Goal: Contribute content: Contribute content

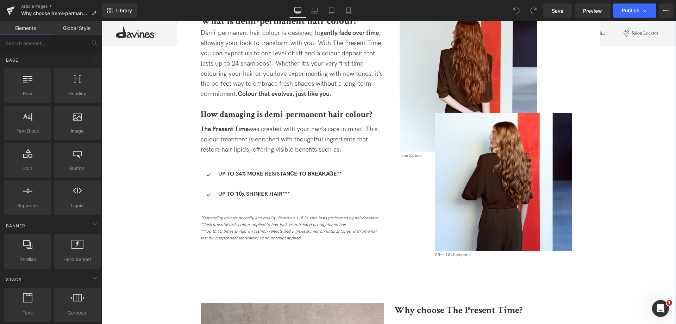
scroll to position [423, 0]
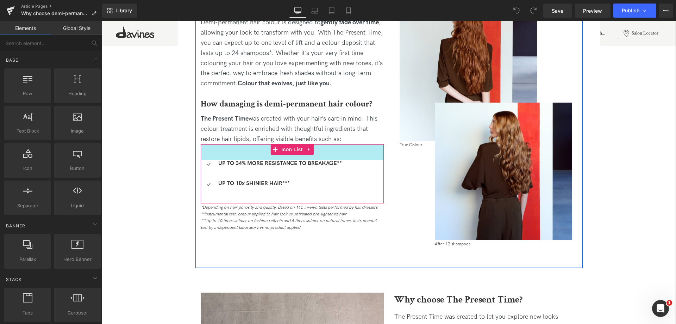
click at [273, 121] on span "The Present Time was created with your hair’s care in mind. This colour treatme…" at bounding box center [289, 129] width 177 height 28
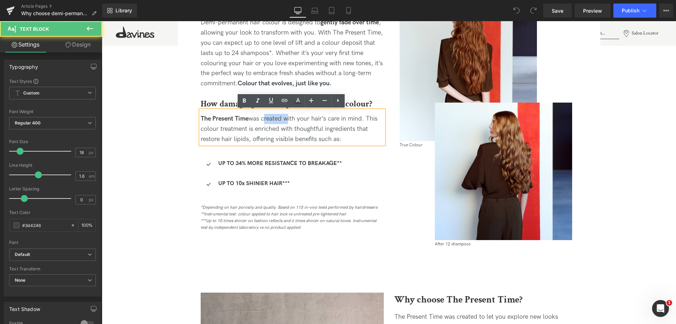
click at [273, 121] on span "The Present Time was created with your hair’s care in mind. This colour treatme…" at bounding box center [289, 129] width 177 height 28
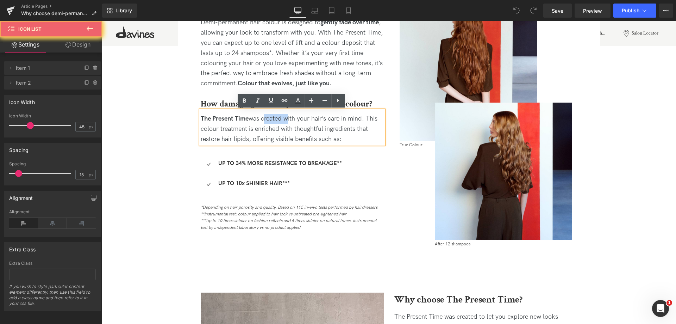
click at [265, 178] on ul "Icon UP TO 34% MORE RESISTANCE TO BREAKAGE** Text Block Icon UP TO 10x SHINIER …" at bounding box center [271, 176] width 141 height 32
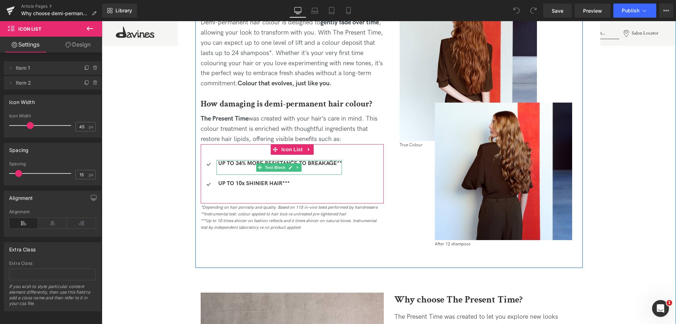
click at [255, 162] on strong "UP TO 34% MORE RESISTANCE TO BREAKAGE**" at bounding box center [280, 163] width 124 height 7
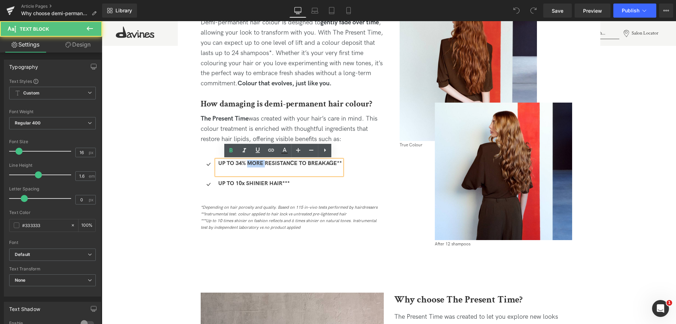
click at [255, 162] on strong "UP TO 34% MORE RESISTANCE TO BREAKAGE**" at bounding box center [280, 163] width 124 height 7
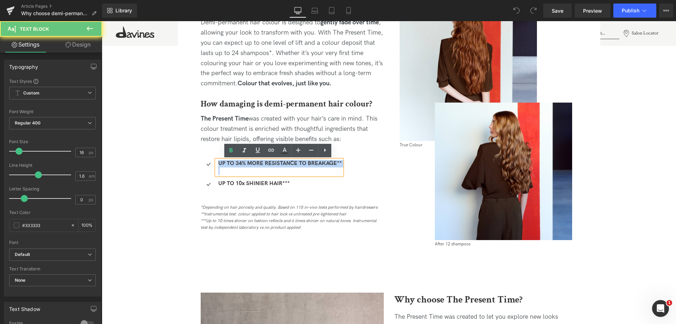
click at [255, 162] on strong "UP TO 34% MORE RESISTANCE TO BREAKAGE**" at bounding box center [280, 163] width 124 height 7
click at [287, 103] on span "Heading" at bounding box center [288, 104] width 19 height 8
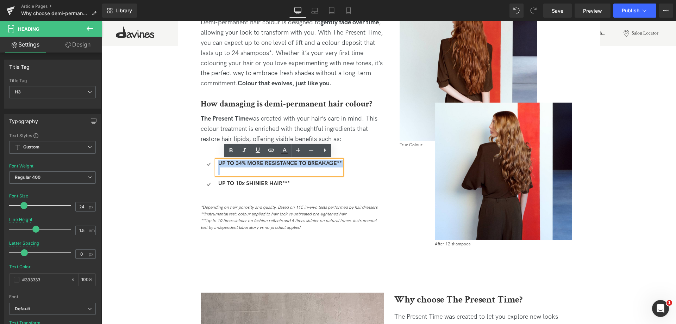
click at [231, 128] on span "The Present Time was created with your hair’s care in mind. This colour treatme…" at bounding box center [289, 129] width 177 height 28
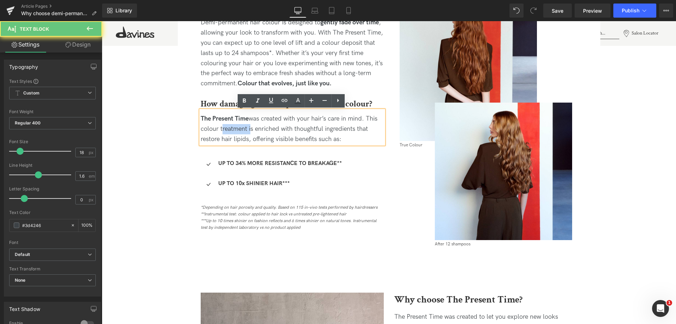
click at [231, 128] on span "The Present Time was created with your hair’s care in mind. This colour treatme…" at bounding box center [289, 129] width 177 height 28
copy span "The Present Time was created with your hair’s care in mind. This colour treatme…"
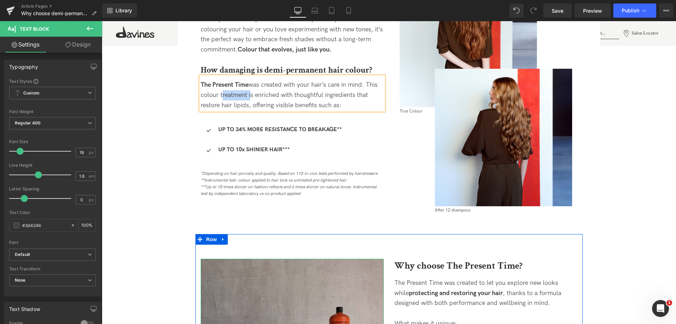
scroll to position [458, 0]
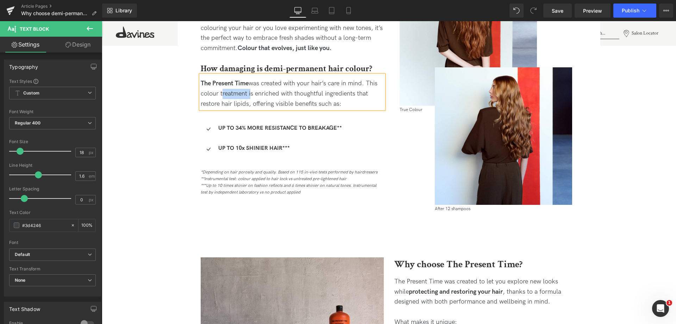
click at [338, 65] on b "How damaging is demi-permanent hair colour?" at bounding box center [286, 68] width 171 height 11
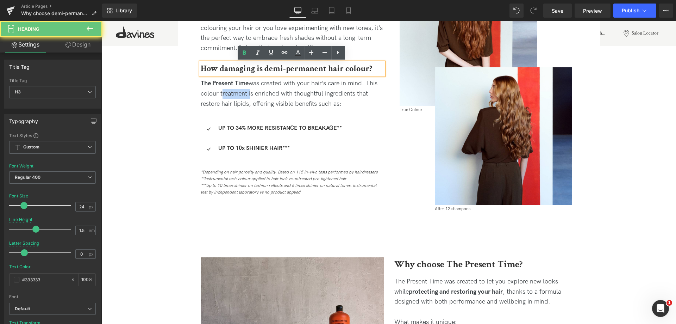
click at [338, 65] on b "How damaging is demi-permanent hair colour?" at bounding box center [286, 68] width 171 height 11
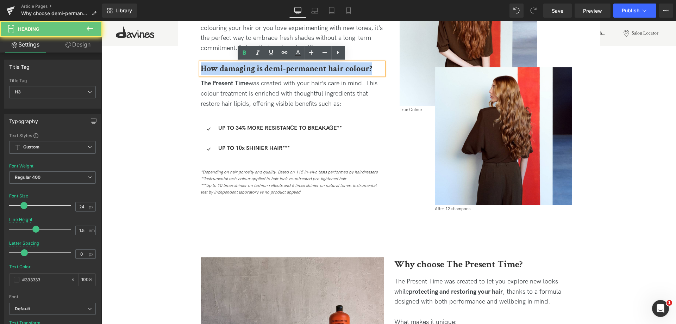
click at [338, 65] on b "How damaging is demi-permanent hair colour?" at bounding box center [286, 68] width 171 height 11
click at [317, 98] on p "The Present Time was created with your hair’s care in mind. This colour treatme…" at bounding box center [292, 94] width 183 height 30
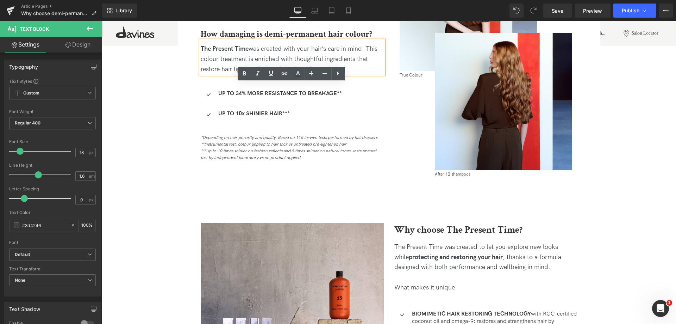
scroll to position [493, 0]
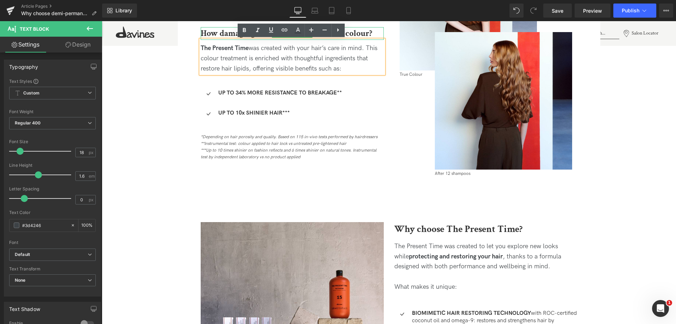
click at [220, 31] on b "How damaging is demi-permanent hair colour?" at bounding box center [286, 33] width 171 height 11
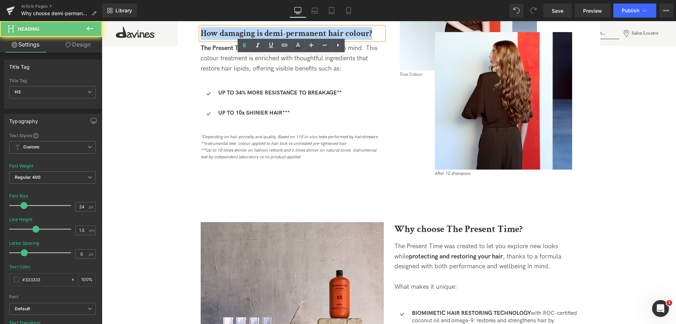
click at [220, 31] on b "How damaging is demi-permanent hair colour?" at bounding box center [286, 33] width 171 height 11
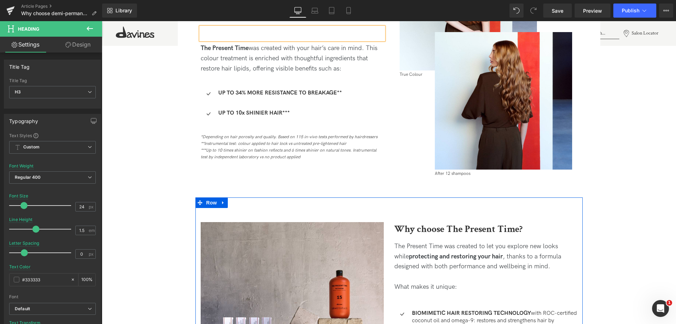
click at [436, 228] on b "Why choose The Present Time?" at bounding box center [458, 229] width 128 height 12
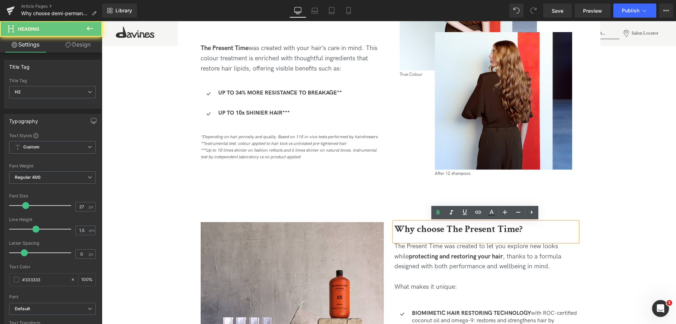
click at [436, 228] on b "Why choose The Present Time?" at bounding box center [458, 229] width 128 height 12
paste div
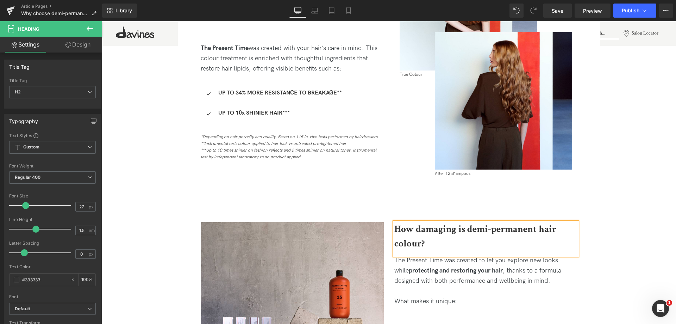
click at [237, 44] on p "The Present Time was created with your hair’s care in mind. This colour treatme…" at bounding box center [292, 58] width 183 height 30
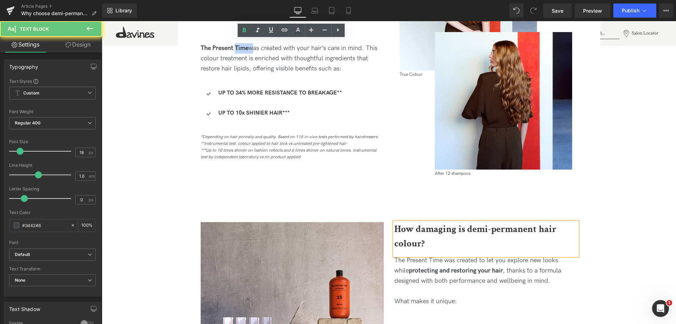
click at [237, 44] on p "The Present Time was created with your hair’s care in mind. This colour treatme…" at bounding box center [292, 58] width 183 height 30
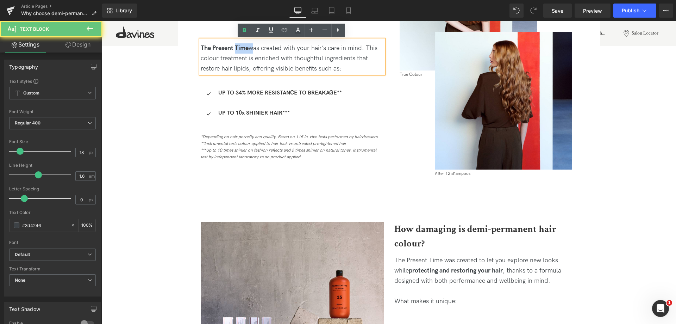
click at [237, 44] on p "The Present Time was created with your hair’s care in mind. This colour treatme…" at bounding box center [292, 58] width 183 height 30
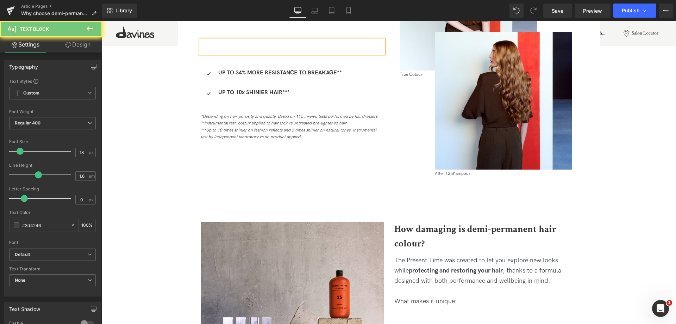
click at [421, 275] on div "The Present Time was created to let you explore new looks while protecting and …" at bounding box center [485, 270] width 183 height 30
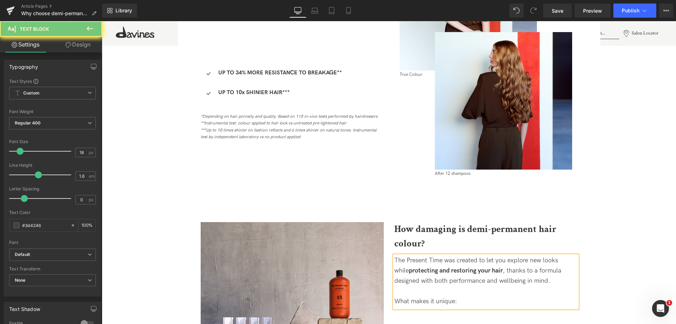
click at [421, 275] on div "The Present Time was created to let you explore new looks while protecting and …" at bounding box center [485, 270] width 183 height 30
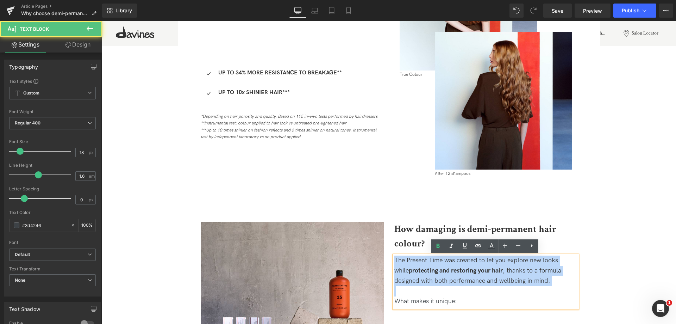
click at [421, 275] on div "The Present Time was created to let you explore new looks while protecting and …" at bounding box center [485, 270] width 183 height 30
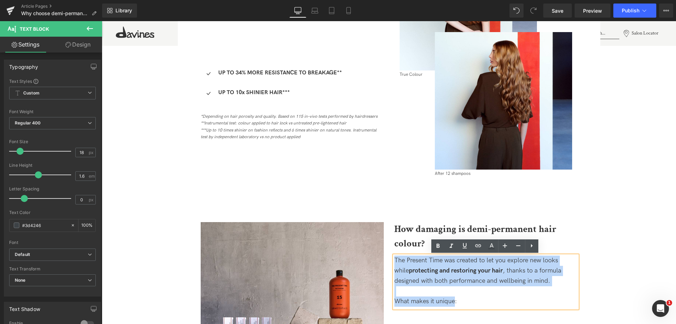
drag, startPoint x: 455, startPoint y: 301, endPoint x: 386, endPoint y: 257, distance: 81.4
click at [386, 257] on div "Image How damaging is demi-permanent hair colour? Heading The Present Time was …" at bounding box center [388, 329] width 387 height 264
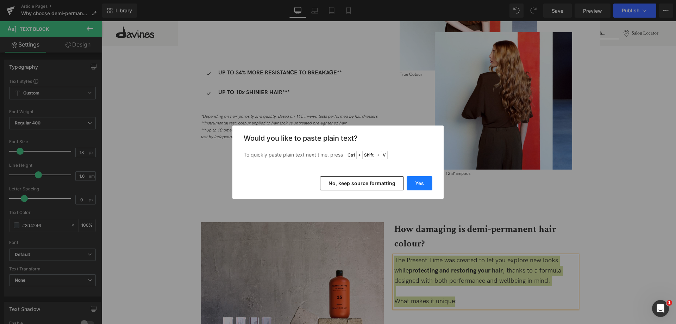
click at [418, 183] on button "Yes" at bounding box center [420, 183] width 26 height 14
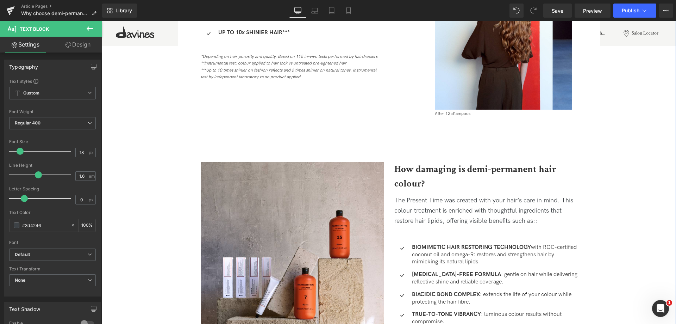
scroll to position [563, 0]
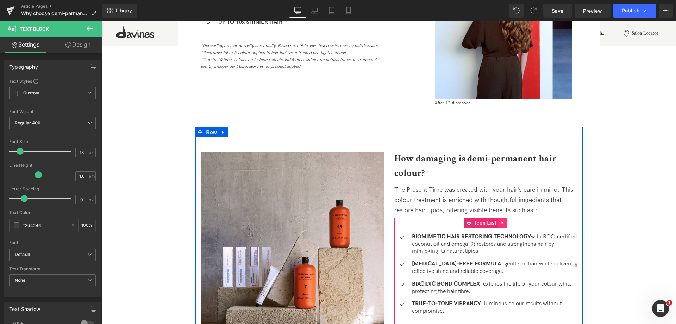
click at [504, 224] on icon at bounding box center [502, 222] width 5 height 5
click at [505, 224] on icon at bounding box center [507, 222] width 5 height 5
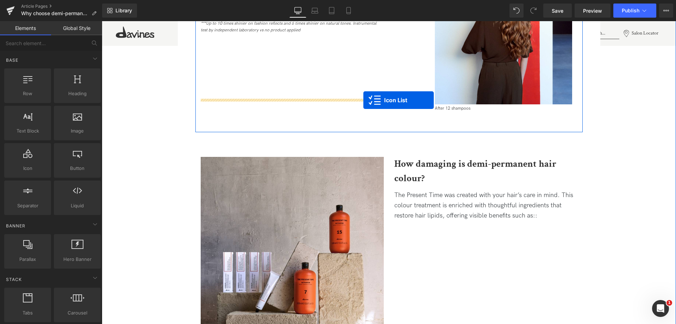
scroll to position [599, 0]
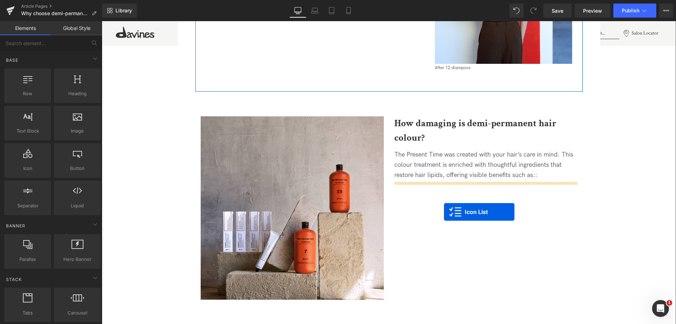
drag, startPoint x: 274, startPoint y: 94, endPoint x: 444, endPoint y: 212, distance: 206.9
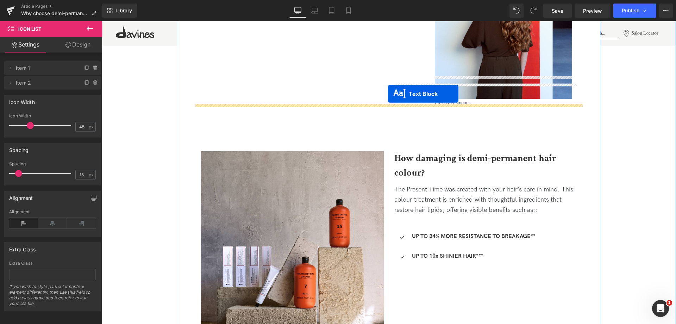
scroll to position [669, 0]
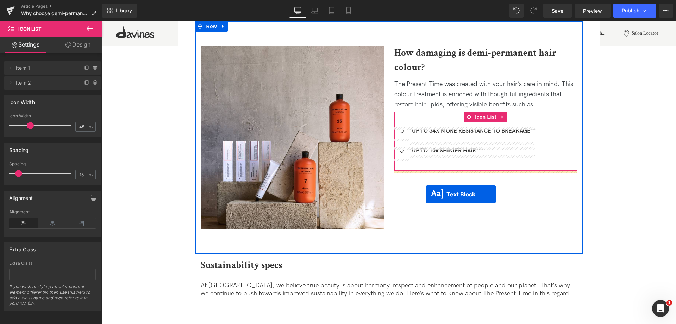
drag, startPoint x: 274, startPoint y: 67, endPoint x: 426, endPoint y: 194, distance: 198.2
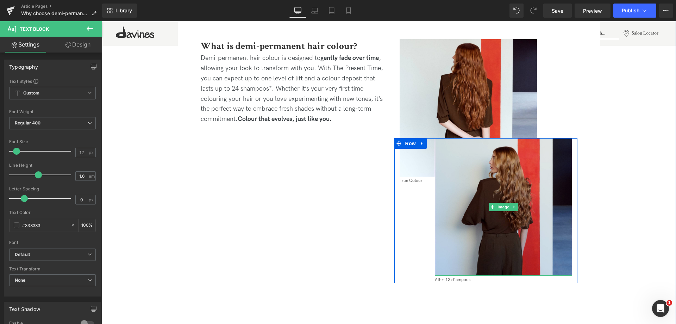
scroll to position [387, 0]
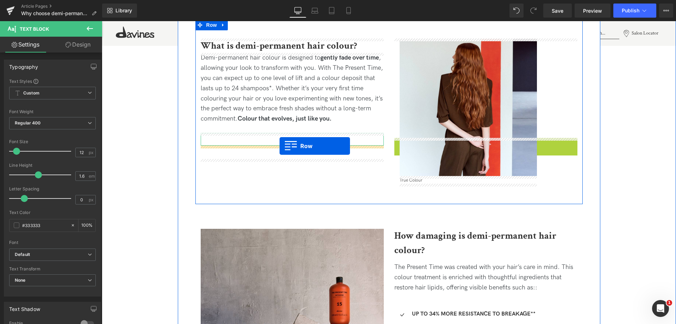
drag, startPoint x: 399, startPoint y: 144, endPoint x: 279, endPoint y: 146, distance: 120.8
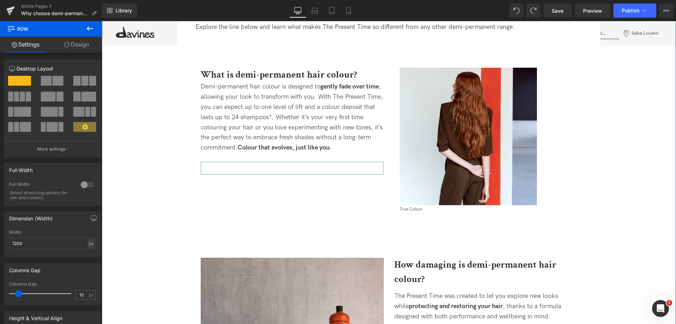
scroll to position [457, 0]
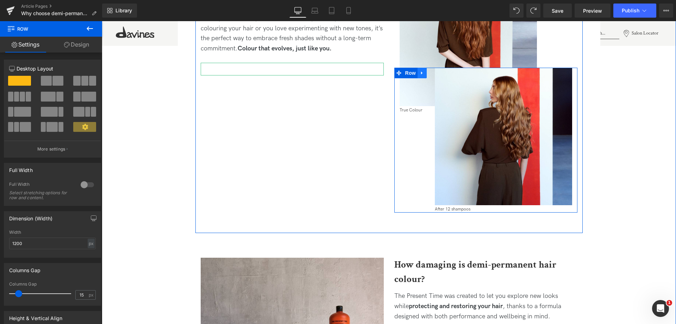
click at [420, 74] on icon at bounding box center [422, 72] width 5 height 5
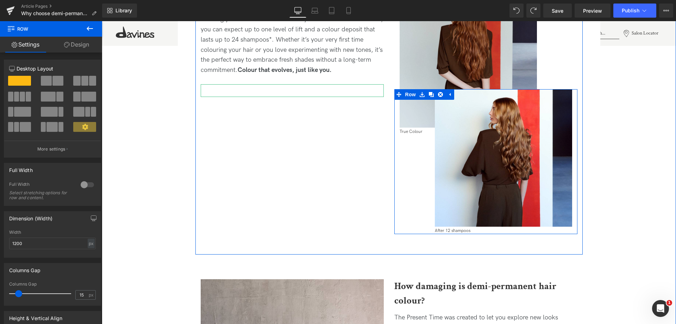
scroll to position [352, 0]
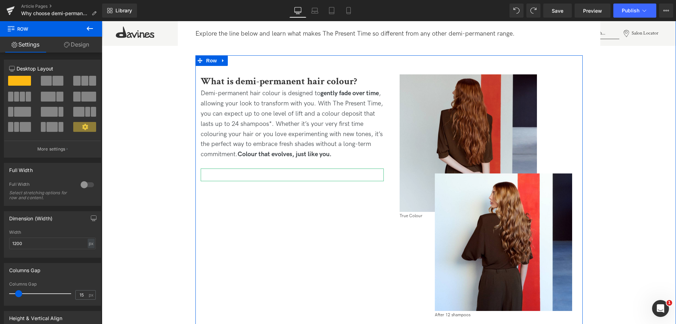
click at [462, 101] on img at bounding box center [468, 142] width 137 height 137
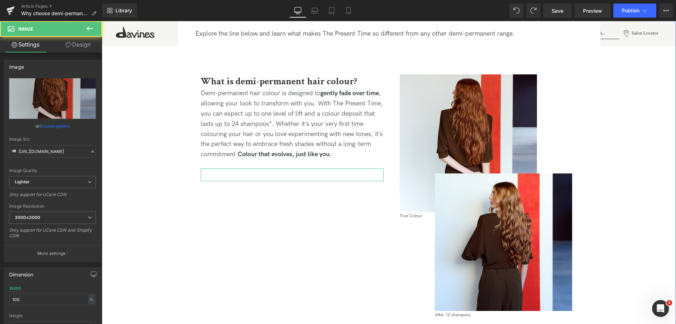
click at [348, 175] on h3 at bounding box center [292, 174] width 183 height 13
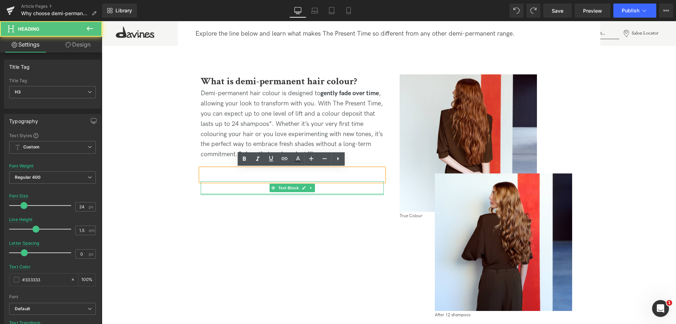
click at [339, 194] on div at bounding box center [292, 194] width 183 height 2
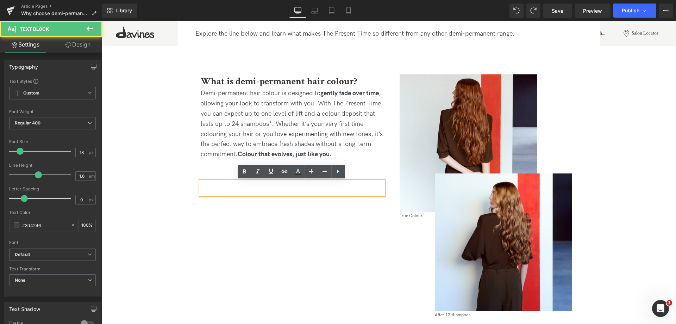
click at [408, 178] on span "Row" at bounding box center [412, 178] width 11 height 8
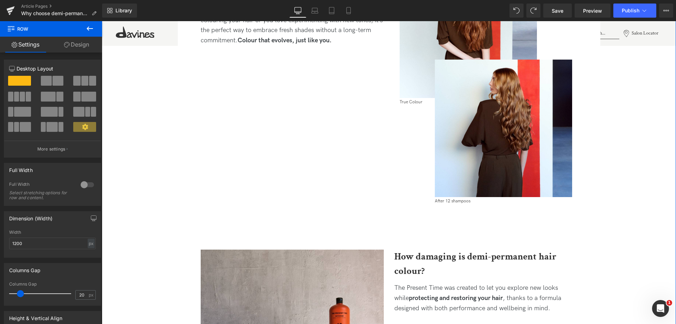
scroll to position [563, 0]
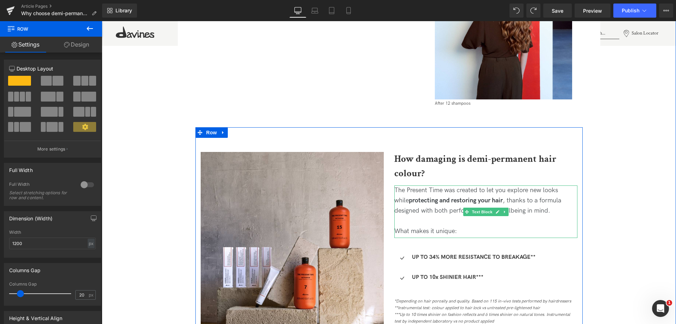
click at [421, 211] on div "The Present Time was created to let you explore new looks while protecting and …" at bounding box center [485, 200] width 183 height 30
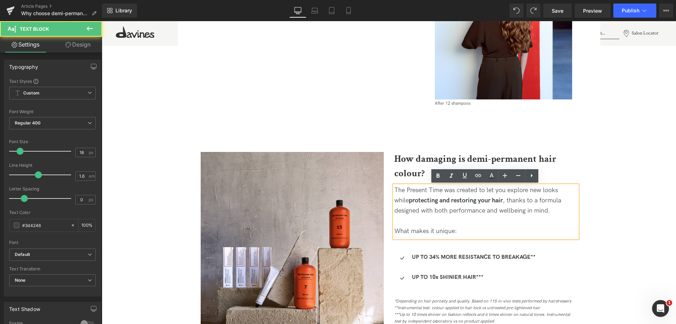
click at [493, 211] on div "The Present Time was created to let you explore new looks while protecting and …" at bounding box center [485, 200] width 183 height 30
click at [458, 229] on div "What makes it unique:" at bounding box center [485, 231] width 183 height 10
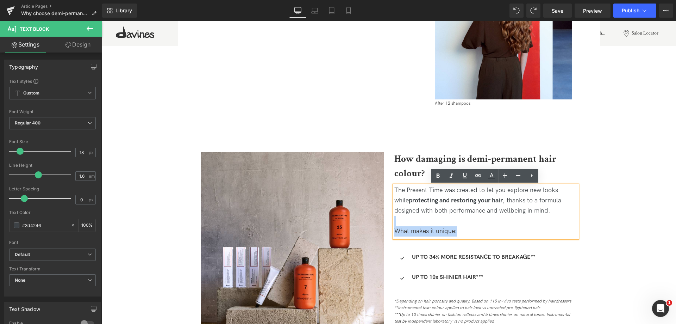
drag, startPoint x: 525, startPoint y: 211, endPoint x: 392, endPoint y: 185, distance: 135.6
click at [394, 185] on div "The Present Time was created to let you explore new looks while protecting and …" at bounding box center [485, 211] width 183 height 52
click at [453, 221] on div at bounding box center [485, 221] width 183 height 10
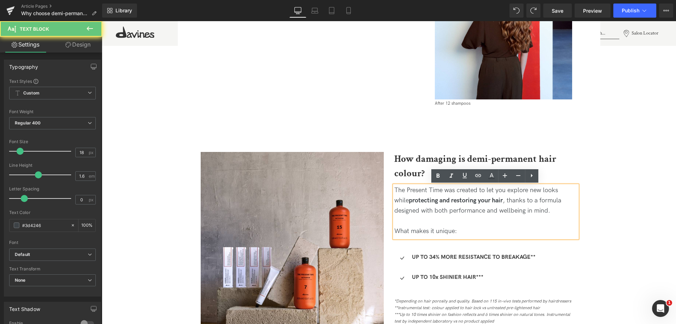
drag, startPoint x: 459, startPoint y: 231, endPoint x: 392, endPoint y: 187, distance: 80.1
click at [394, 187] on div "The Present Time was created to let you explore new looks while protecting and …" at bounding box center [485, 211] width 183 height 52
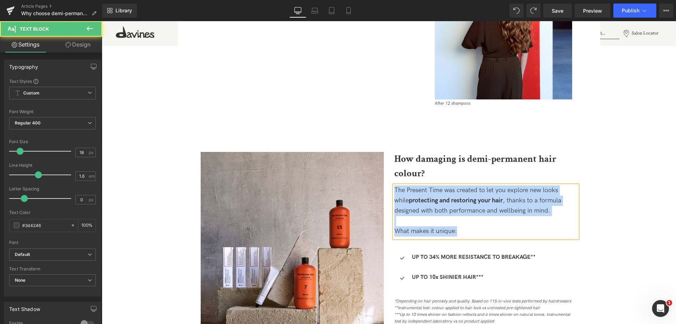
drag, startPoint x: 395, startPoint y: 189, endPoint x: 465, endPoint y: 235, distance: 84.0
click at [465, 235] on div "The Present Time was created to let you explore new looks while protecting and …" at bounding box center [485, 211] width 183 height 52
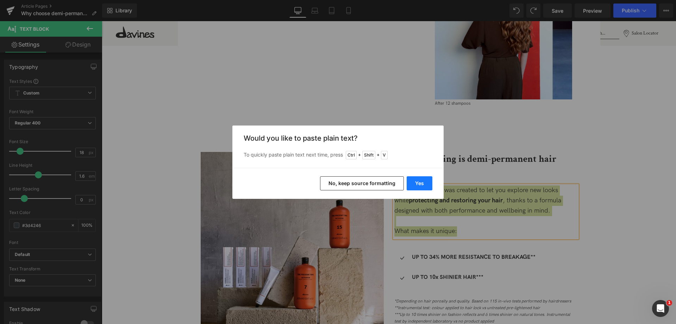
click at [423, 184] on button "Yes" at bounding box center [420, 183] width 26 height 14
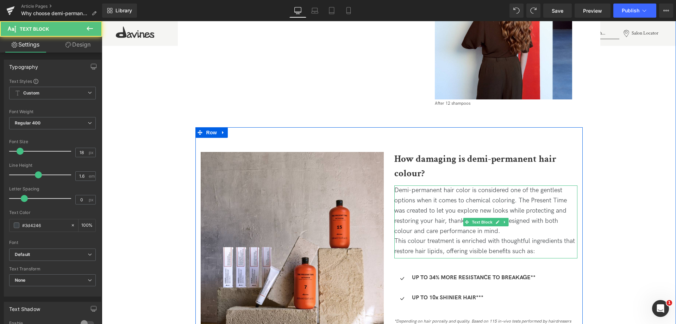
click at [518, 201] on div "Demi-permanent hair color is considered one of the gentlest options when it com…" at bounding box center [485, 210] width 183 height 51
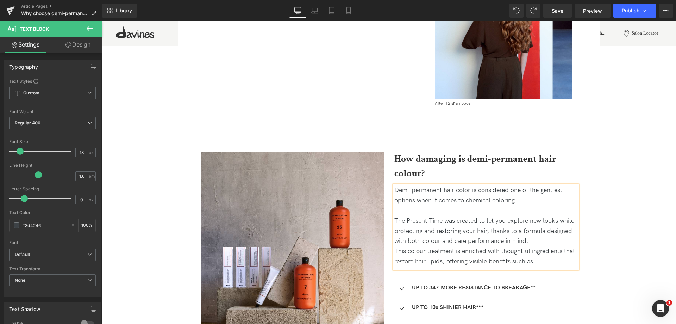
click at [469, 214] on div at bounding box center [485, 211] width 183 height 10
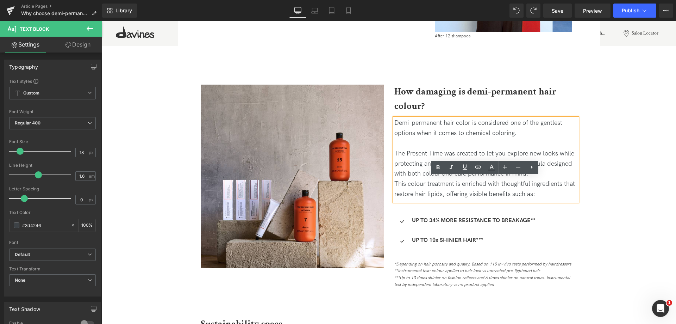
scroll to position [633, 0]
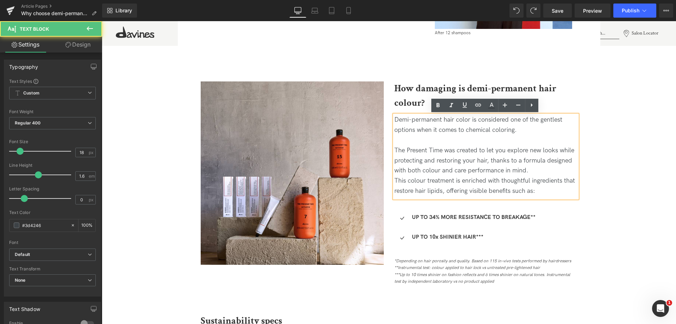
click at [546, 167] on div "The Present Time was created to let you explore new looks while protecting and …" at bounding box center [485, 160] width 183 height 30
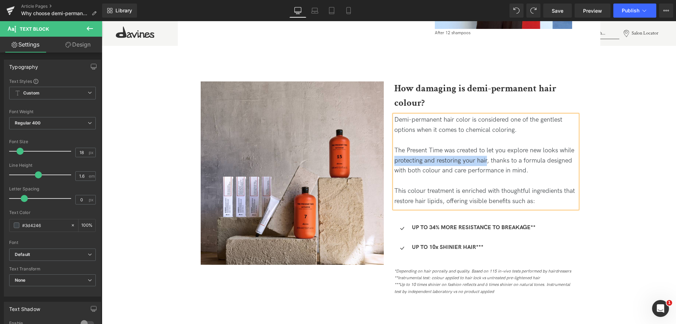
drag, startPoint x: 486, startPoint y: 161, endPoint x: 394, endPoint y: 161, distance: 91.5
click at [394, 161] on div "The Present Time was created to let you explore new looks while protecting and …" at bounding box center [485, 160] width 183 height 30
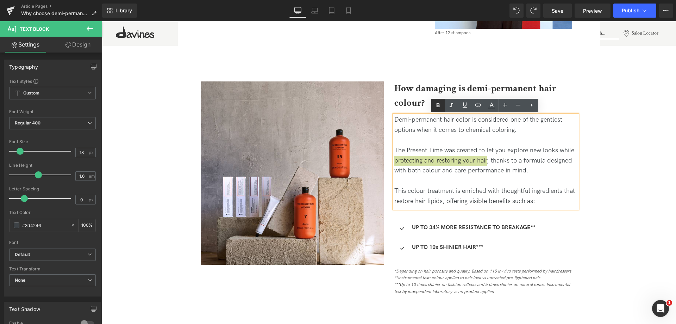
click at [438, 104] on icon at bounding box center [437, 105] width 3 height 4
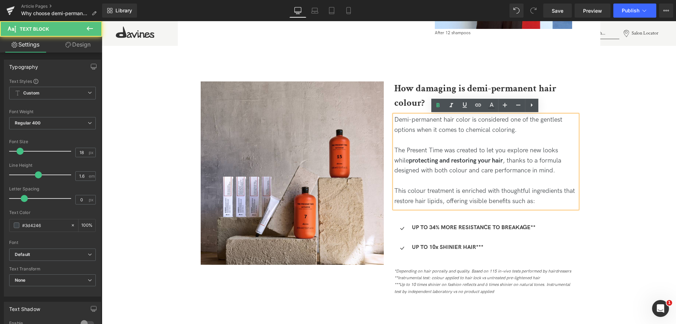
click at [429, 176] on div at bounding box center [485, 181] width 183 height 10
click at [425, 181] on div at bounding box center [485, 181] width 183 height 10
click at [554, 202] on div "This colour treatment is enriched with thoughtful ingredients that restore hair…" at bounding box center [485, 196] width 183 height 20
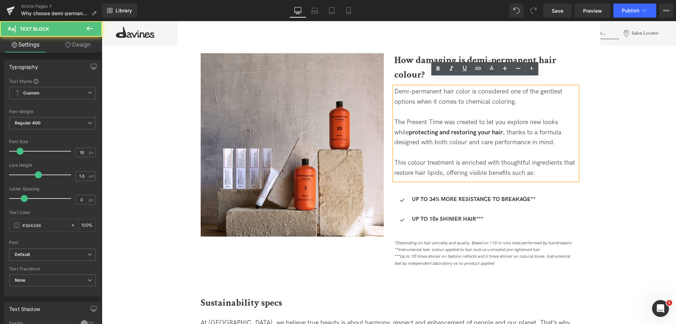
scroll to position [704, 0]
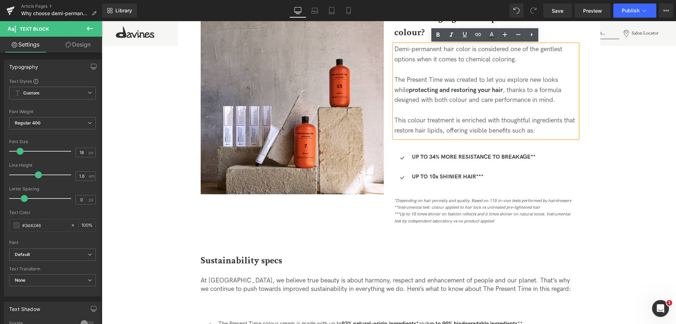
click at [514, 228] on div "Image How damaging is demi-permanent hair colour? Heading Demi-permanent hair c…" at bounding box center [388, 117] width 387 height 262
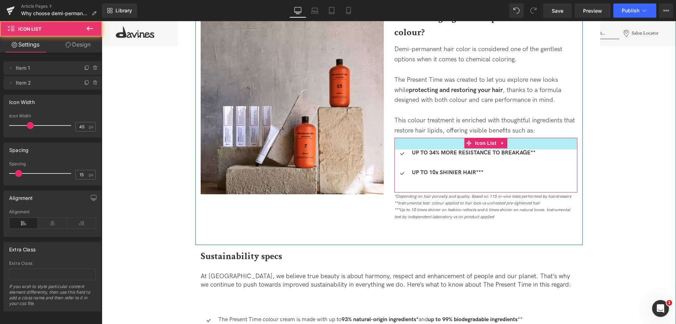
drag, startPoint x: 455, startPoint y: 146, endPoint x: 455, endPoint y: 142, distance: 4.2
click at [455, 142] on div "33px" at bounding box center [485, 144] width 183 height 12
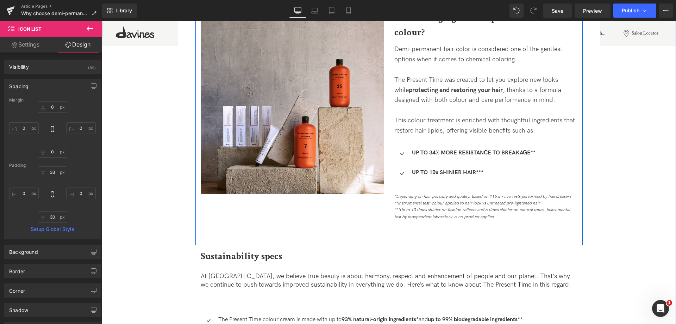
click at [442, 110] on div at bounding box center [485, 110] width 183 height 10
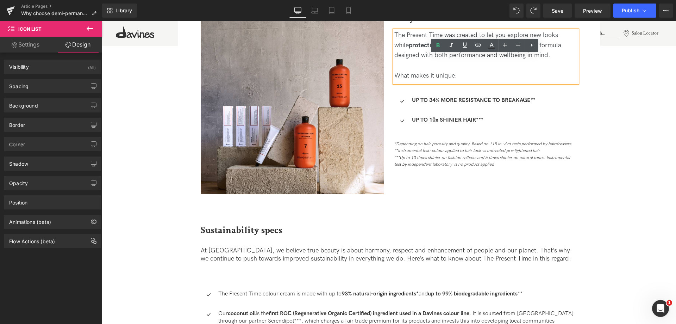
click at [465, 74] on div "What makes it unique:" at bounding box center [485, 76] width 183 height 10
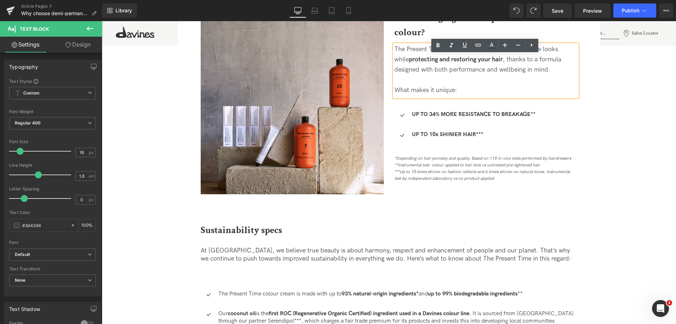
scroll to position [718, 0]
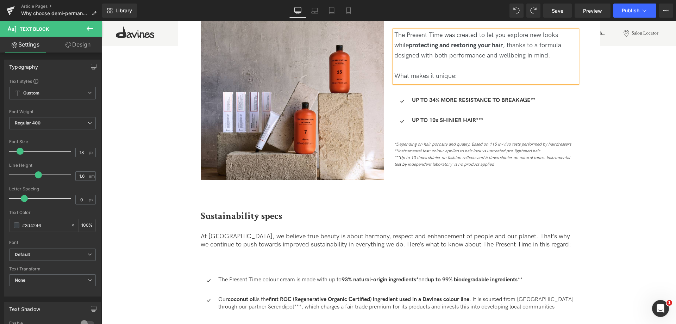
click at [512, 57] on div "The Present Time was created to let you explore new looks while protecting and …" at bounding box center [485, 45] width 183 height 30
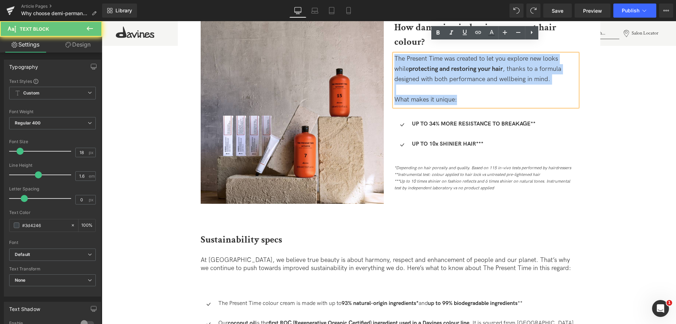
scroll to position [670, 0]
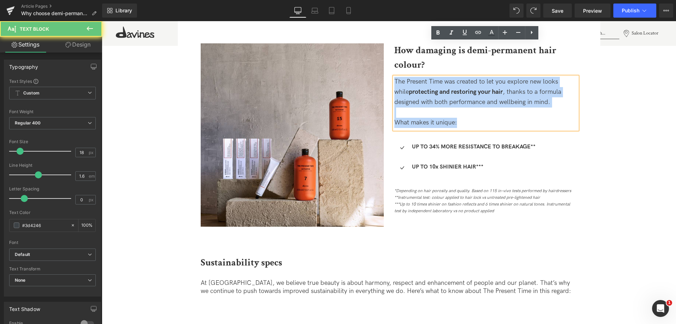
drag, startPoint x: 459, startPoint y: 76, endPoint x: 371, endPoint y: 24, distance: 102.3
click at [371, 24] on div "Image How damaging is demi-permanent hair colour? Heading The Present Time was …" at bounding box center [388, 135] width 387 height 232
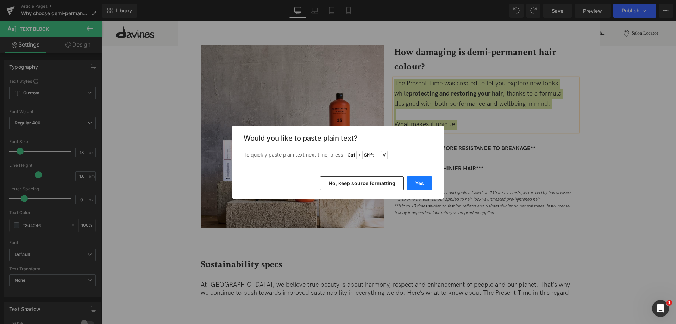
click at [425, 185] on button "Yes" at bounding box center [420, 183] width 26 height 14
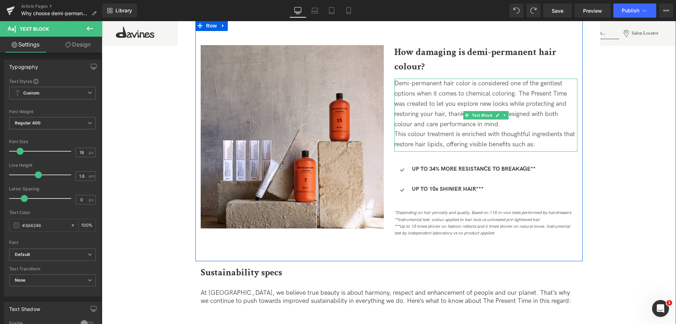
click at [520, 91] on div "Demi-permanent hair color is considered one of the gentlest options when it com…" at bounding box center [485, 104] width 183 height 51
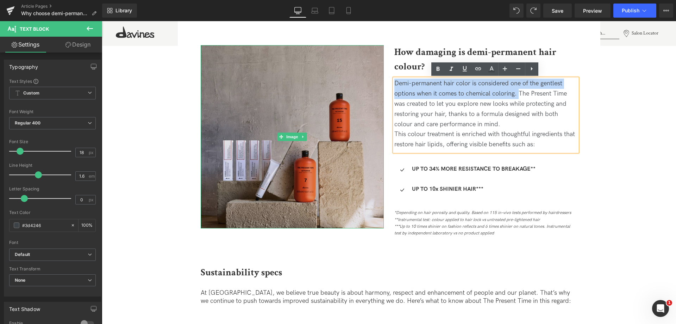
drag, startPoint x: 518, startPoint y: 93, endPoint x: 375, endPoint y: 71, distance: 143.9
click at [375, 71] on div "Image How damaging is demi-permanent hair colour? Heading Demi-permanent hair c…" at bounding box center [388, 140] width 387 height 240
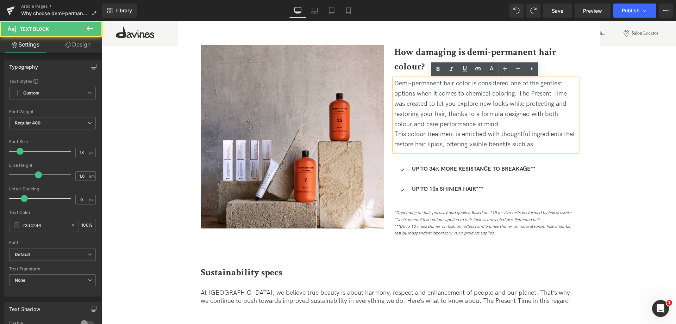
click at [507, 121] on div "Demi-permanent hair color is considered one of the gentlest options when it com…" at bounding box center [485, 104] width 183 height 51
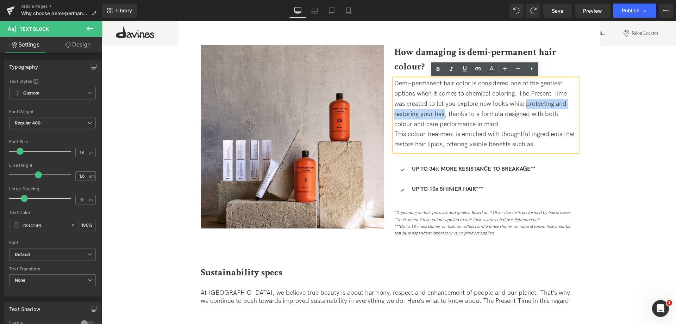
drag, startPoint x: 526, startPoint y: 105, endPoint x: 444, endPoint y: 115, distance: 82.0
click at [444, 115] on div "Demi-permanent hair color is considered one of the gentlest options when it com…" at bounding box center [485, 104] width 183 height 51
click at [439, 71] on icon at bounding box center [438, 69] width 8 height 8
click at [508, 123] on div "Demi-permanent hair color is considered one of the gentlest options when it com…" at bounding box center [485, 104] width 183 height 51
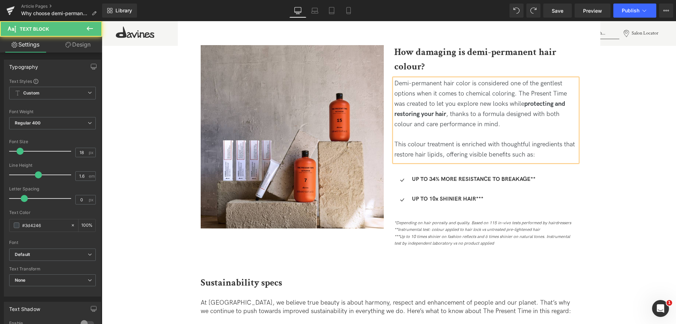
click at [515, 93] on div "Demi-permanent hair color is considered one of the gentlest options when it com…" at bounding box center [485, 104] width 183 height 51
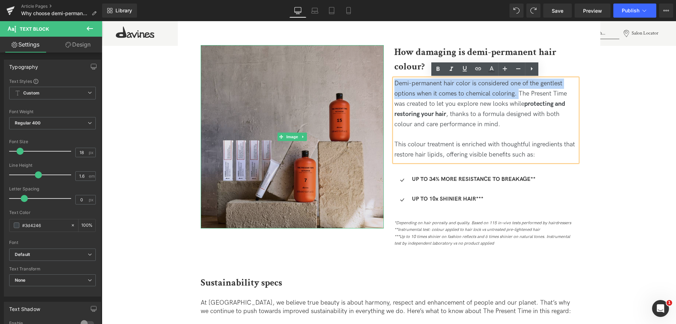
drag, startPoint x: 518, startPoint y: 93, endPoint x: 346, endPoint y: 75, distance: 172.8
click at [346, 75] on div "Image How damaging is demi-permanent hair colour? Heading Demi-permanent hair c…" at bounding box center [388, 145] width 387 height 251
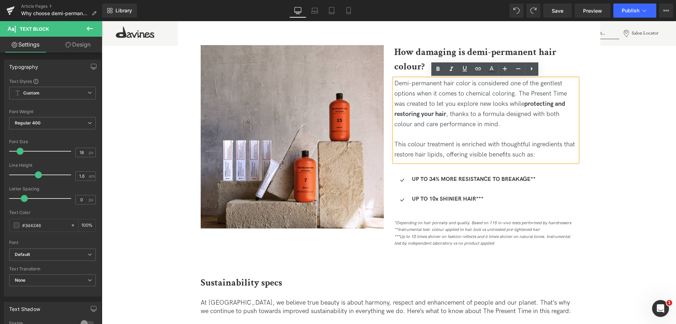
click at [537, 111] on div "Demi-permanent hair color is considered one of the gentlest options when it com…" at bounding box center [485, 104] width 183 height 51
click at [525, 126] on div "Demi-permanent hair color is considered one of the gentlest options when it com…" at bounding box center [485, 104] width 183 height 51
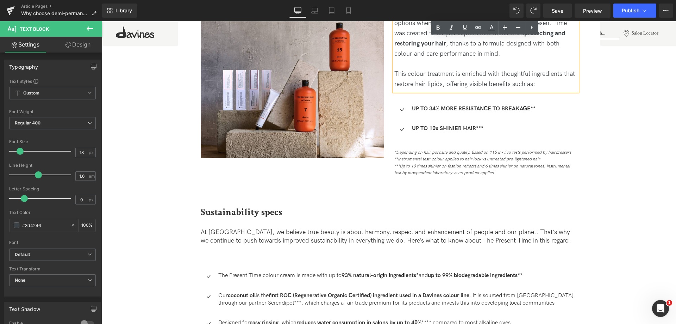
click at [373, 183] on div "Image How damaging is demi-permanent hair colour? Heading Demi-permanent hair c…" at bounding box center [388, 75] width 387 height 251
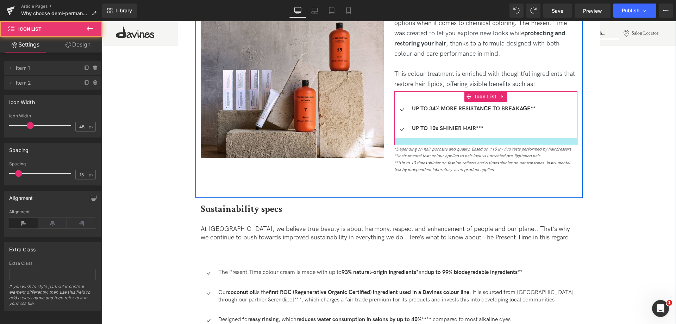
drag, startPoint x: 422, startPoint y: 147, endPoint x: 419, endPoint y: 144, distance: 4.5
click at [419, 144] on div at bounding box center [485, 141] width 183 height 7
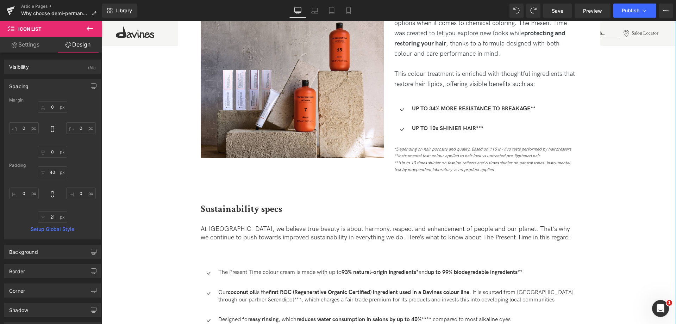
click at [594, 143] on div "Why choose demi-permanent hair colour for your next look Heading Discover the l…" at bounding box center [389, 312] width 423 height 1628
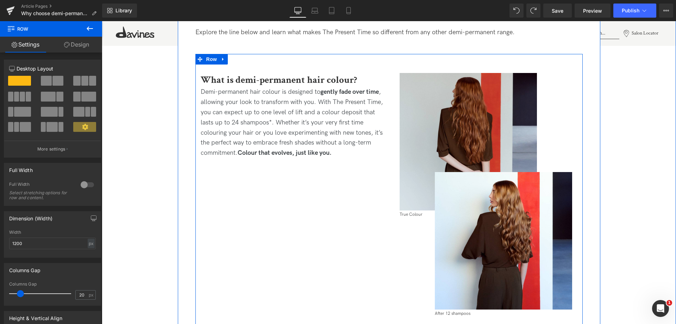
scroll to position [353, 0]
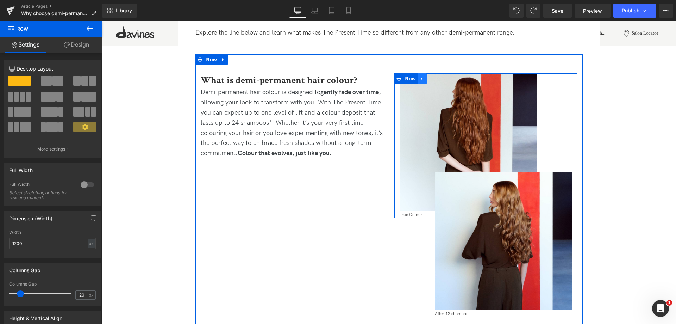
click at [421, 81] on icon at bounding box center [422, 78] width 5 height 5
click at [427, 82] on link at bounding box center [431, 78] width 9 height 11
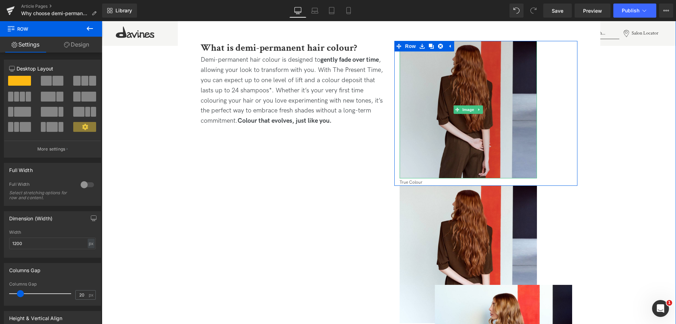
scroll to position [423, 0]
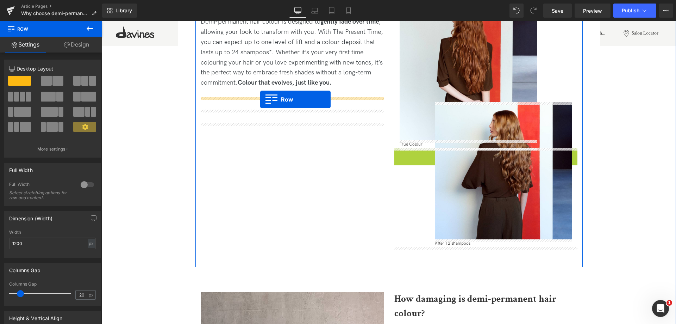
drag, startPoint x: 398, startPoint y: 153, endPoint x: 260, endPoint y: 99, distance: 147.5
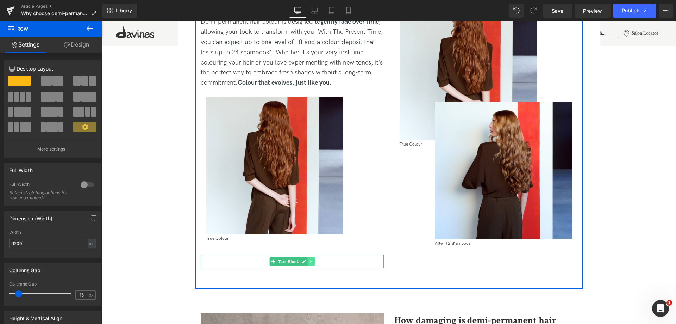
click at [311, 262] on icon at bounding box center [311, 261] width 4 height 4
click at [313, 261] on icon at bounding box center [315, 261] width 4 height 4
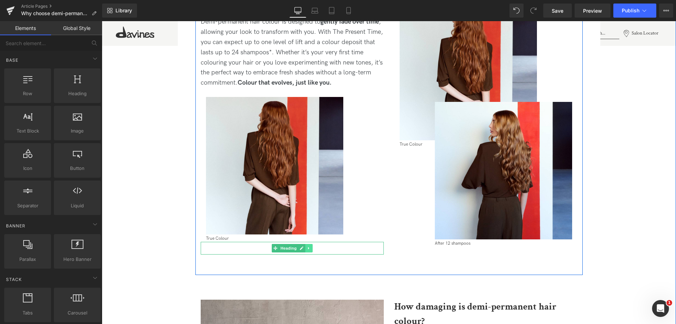
click at [307, 251] on link at bounding box center [308, 248] width 7 height 8
click at [309, 250] on link at bounding box center [312, 248] width 7 height 8
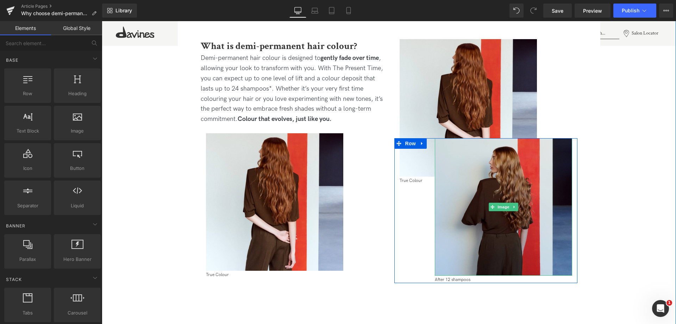
scroll to position [353, 0]
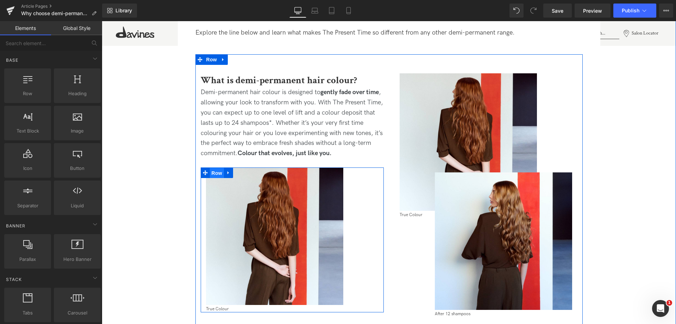
click at [217, 172] on span "Row" at bounding box center [217, 173] width 14 height 11
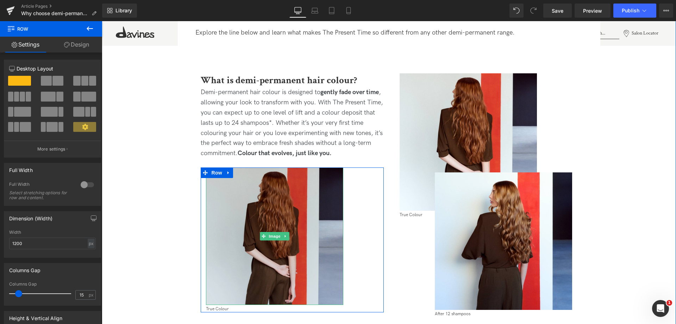
click at [318, 223] on img at bounding box center [274, 235] width 137 height 137
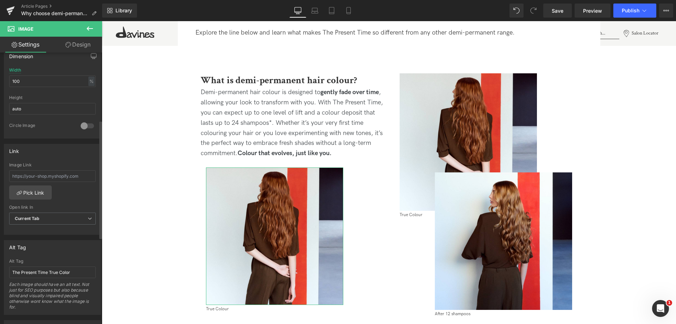
scroll to position [282, 0]
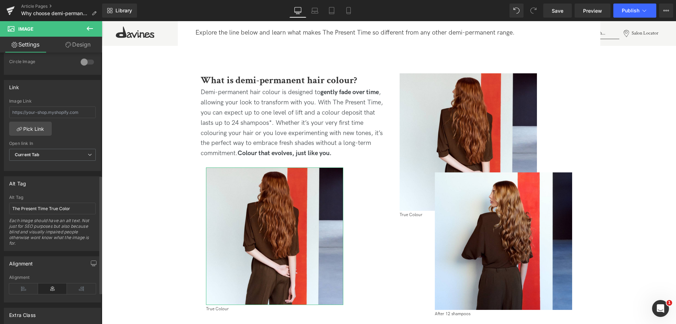
click at [56, 288] on icon at bounding box center [52, 288] width 29 height 11
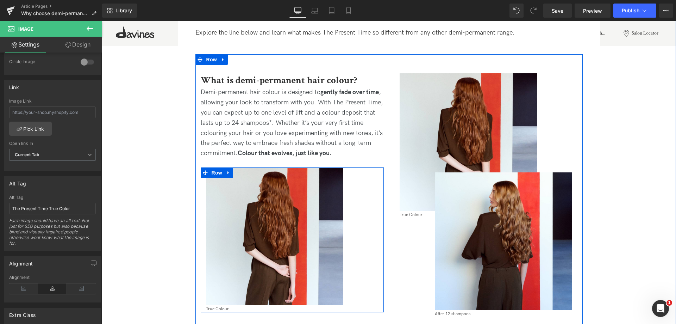
click at [350, 236] on div "Image True Colour Text Block Row" at bounding box center [292, 239] width 183 height 145
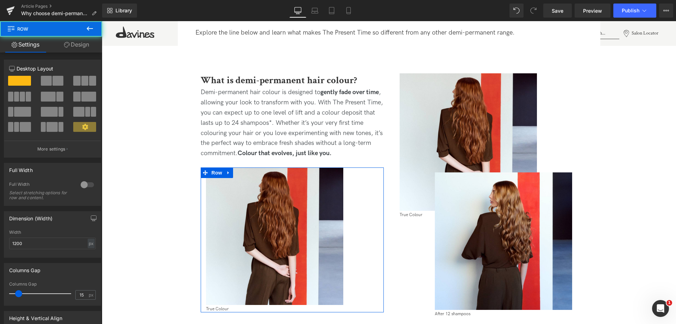
click at [60, 46] on link "Design" at bounding box center [76, 45] width 51 height 16
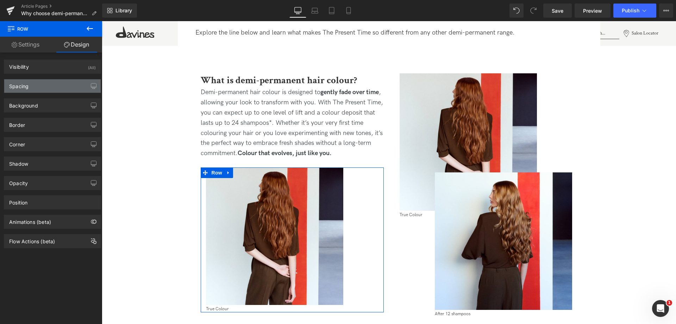
click at [57, 82] on div "Spacing" at bounding box center [52, 85] width 96 height 13
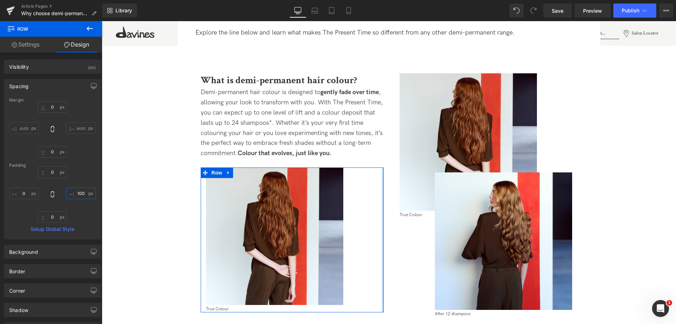
click at [74, 197] on input "100" at bounding box center [81, 193] width 30 height 12
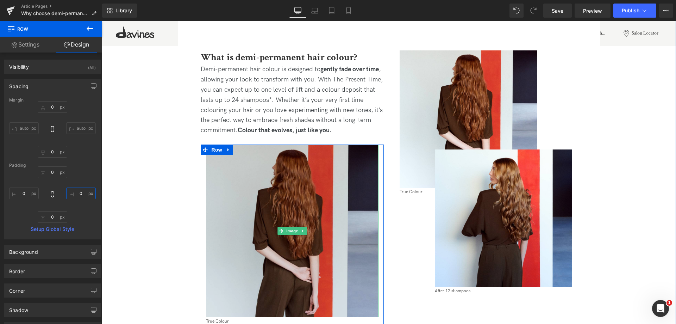
scroll to position [388, 0]
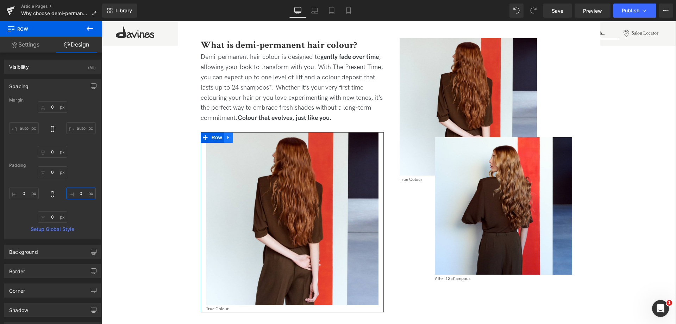
type input "0"
click at [226, 139] on icon at bounding box center [228, 137] width 5 height 5
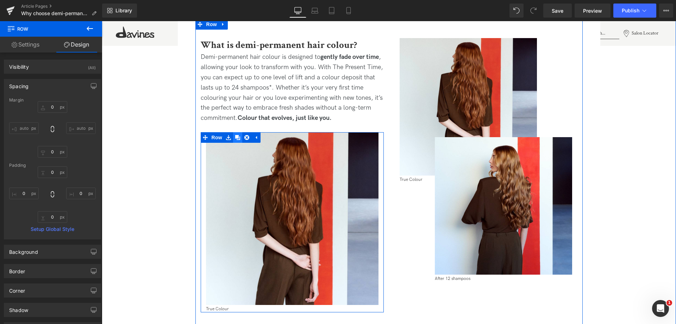
click at [235, 139] on icon at bounding box center [237, 137] width 5 height 5
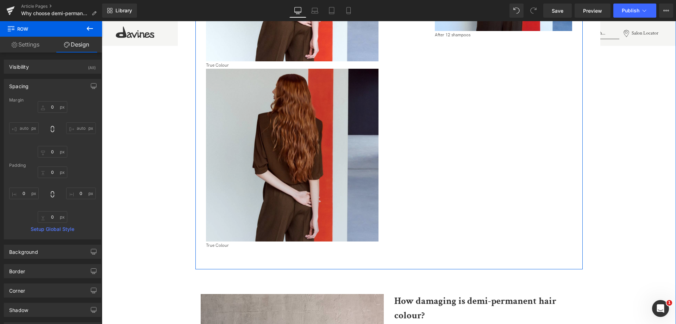
scroll to position [615, 0]
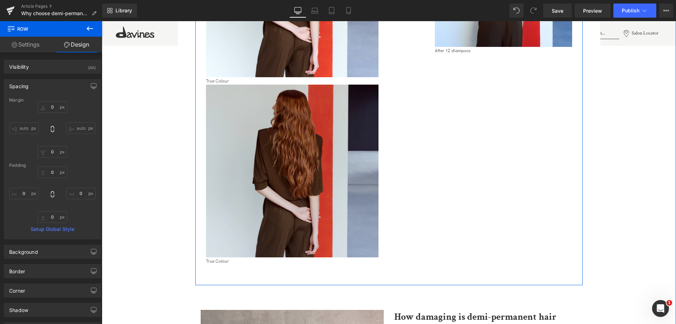
click at [306, 160] on img at bounding box center [292, 171] width 173 height 173
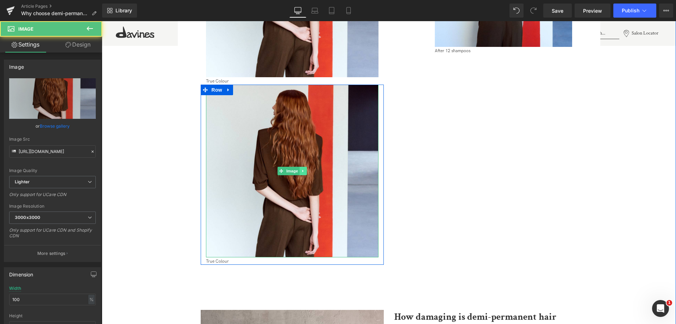
click at [303, 170] on icon at bounding box center [303, 171] width 4 height 4
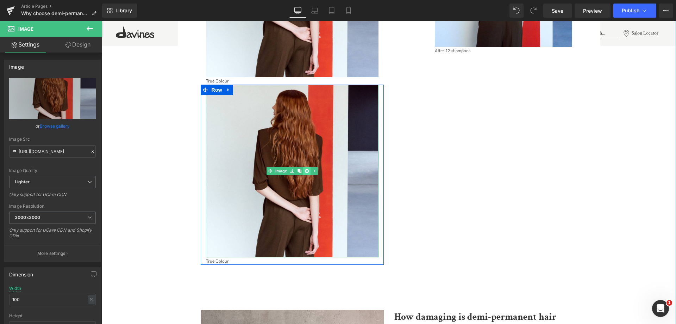
click at [305, 171] on icon at bounding box center [307, 171] width 4 height 4
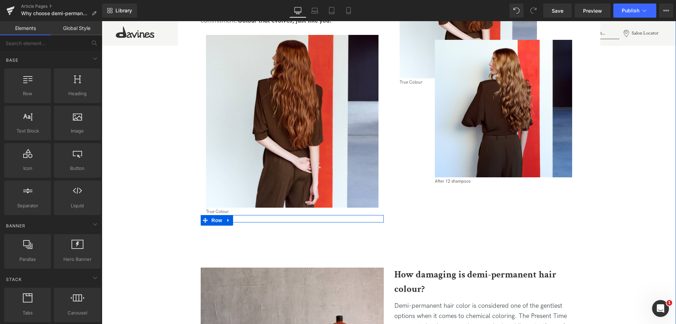
scroll to position [475, 0]
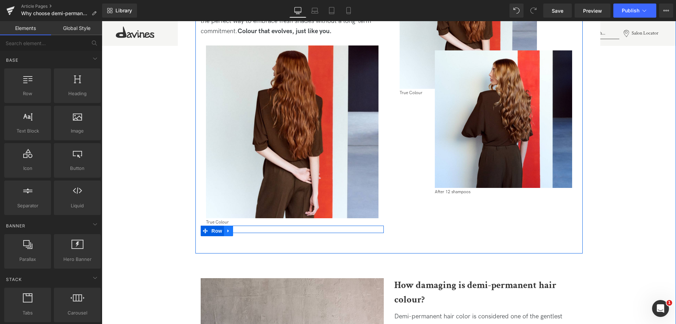
click at [230, 230] on icon at bounding box center [228, 230] width 5 height 5
click at [243, 232] on link at bounding box center [246, 230] width 9 height 11
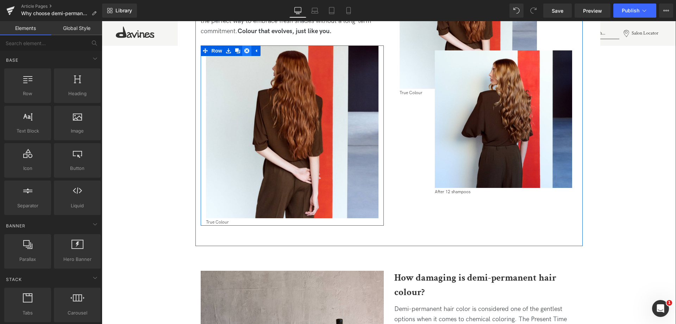
click at [244, 51] on icon at bounding box center [246, 50] width 5 height 5
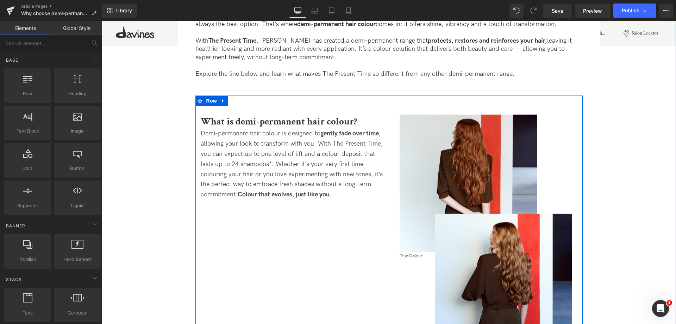
scroll to position [299, 0]
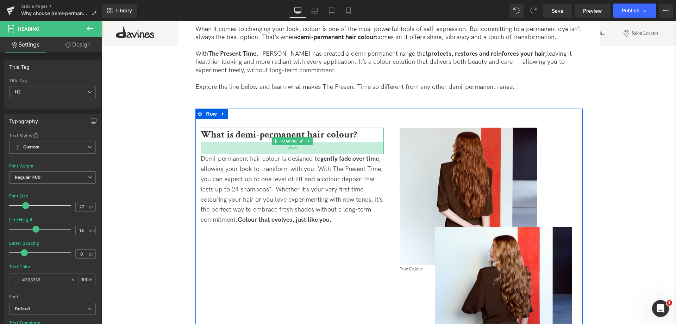
drag, startPoint x: 282, startPoint y: 140, endPoint x: 283, endPoint y: 152, distance: 12.3
click at [283, 152] on div "35px" at bounding box center [292, 148] width 183 height 12
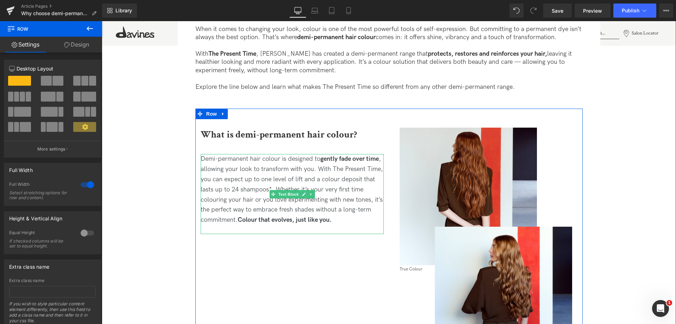
click at [257, 180] on span "Demi-permanent hair colour is designed to gently fade over time , allowing your…" at bounding box center [292, 189] width 182 height 68
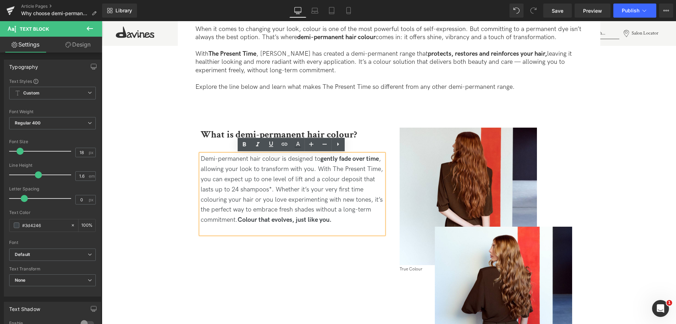
click at [275, 189] on span "Demi-permanent hair colour is designed to gently fade over time , allowing your…" at bounding box center [292, 189] width 182 height 68
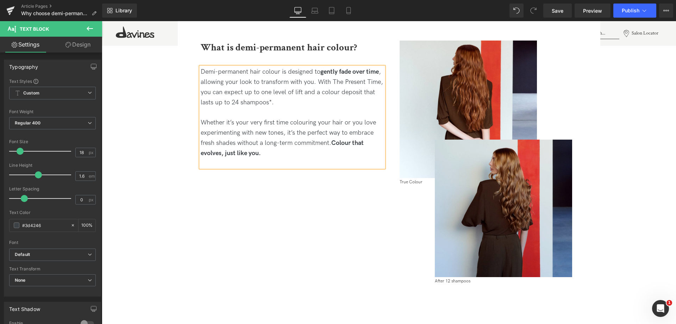
scroll to position [404, 0]
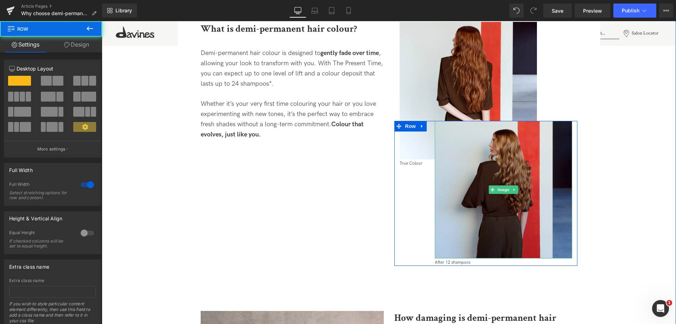
click at [519, 156] on img at bounding box center [503, 189] width 137 height 137
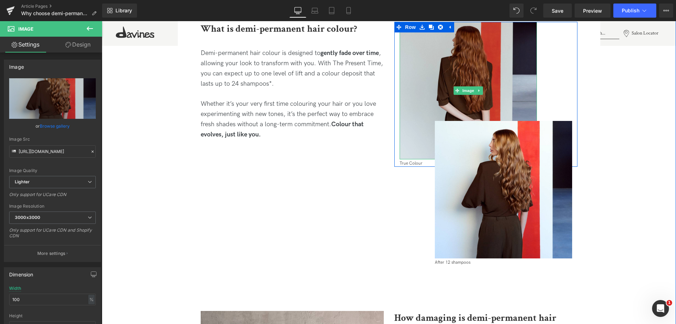
click at [479, 78] on img at bounding box center [468, 90] width 137 height 137
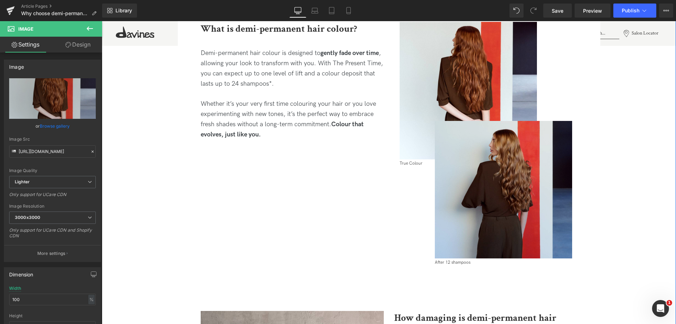
click at [487, 141] on img at bounding box center [503, 189] width 137 height 137
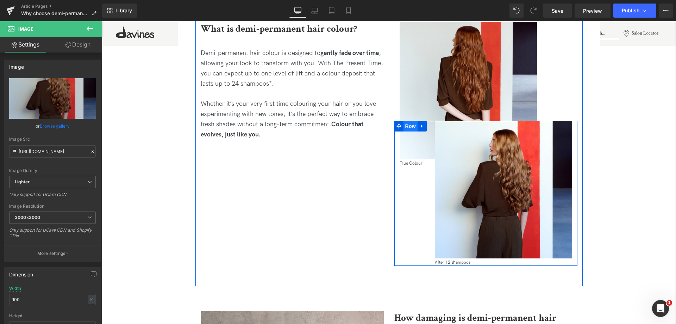
click at [412, 130] on span "Row" at bounding box center [411, 126] width 14 height 11
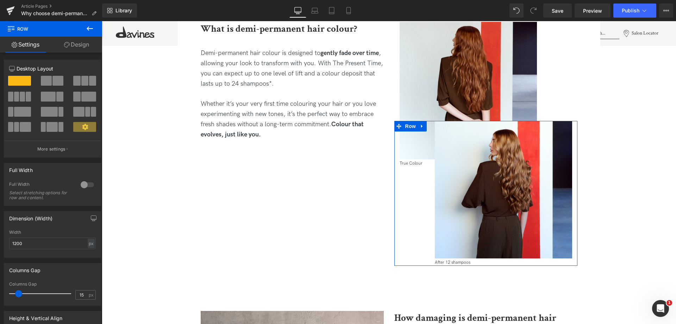
click at [83, 47] on link "Design" at bounding box center [76, 45] width 51 height 16
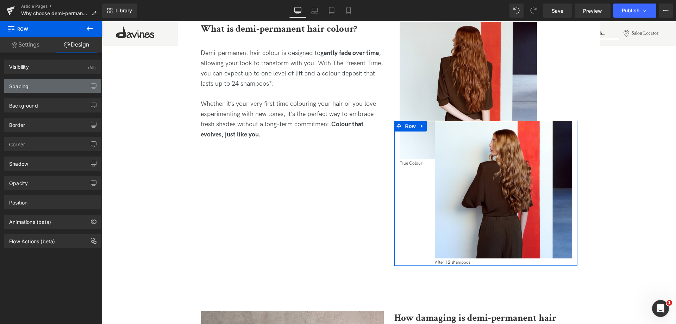
type input "-130"
type input "0"
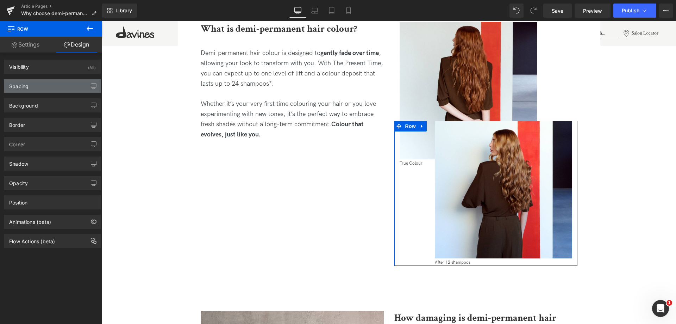
type input "100"
click at [48, 89] on div "Spacing" at bounding box center [52, 85] width 96 height 13
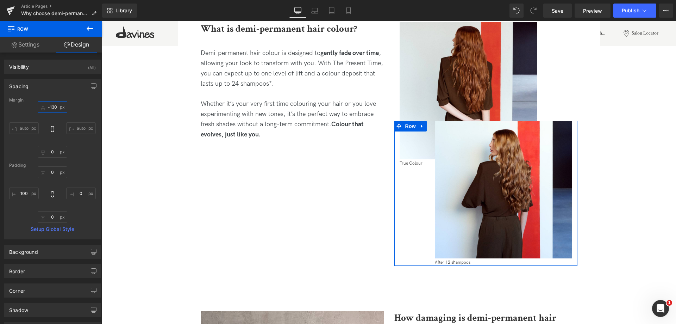
click at [48, 110] on input "-130" at bounding box center [53, 107] width 30 height 12
click at [52, 108] on input "-130" at bounding box center [53, 107] width 30 height 12
type input "-150"
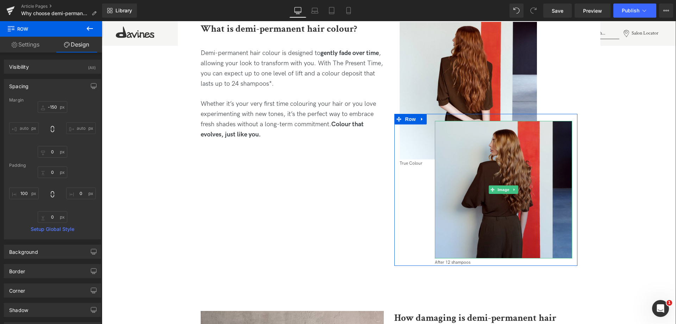
click at [496, 159] on img at bounding box center [503, 189] width 137 height 137
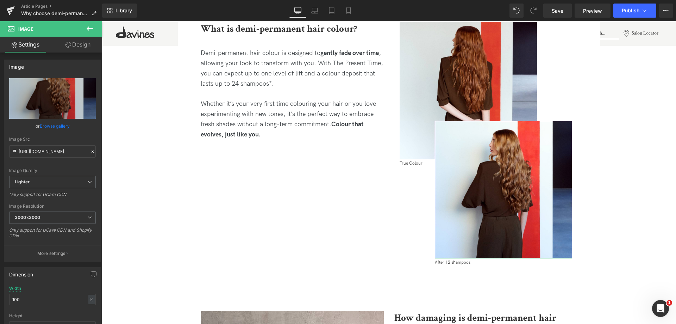
click at [80, 46] on link "Design" at bounding box center [77, 45] width 51 height 16
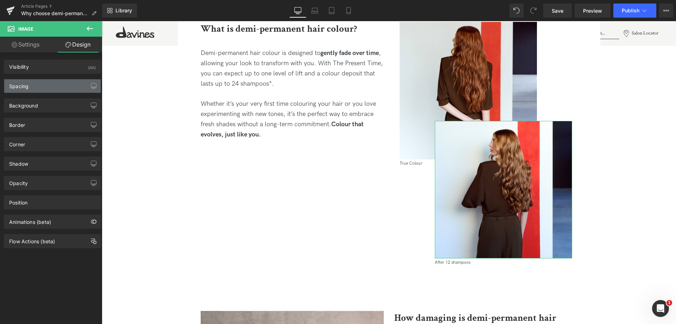
click at [52, 87] on div "Spacing" at bounding box center [52, 85] width 96 height 13
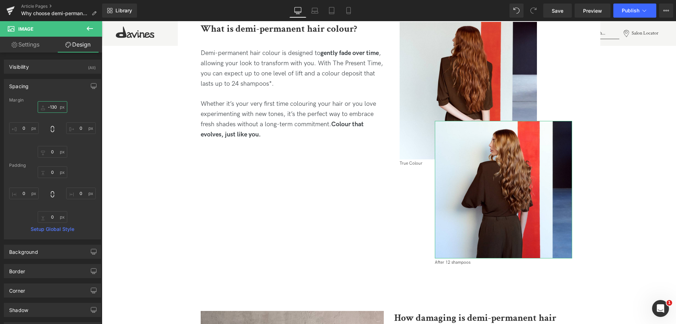
click at [54, 106] on input "-130" at bounding box center [53, 107] width 30 height 12
click at [52, 108] on input "-130" at bounding box center [53, 107] width 30 height 12
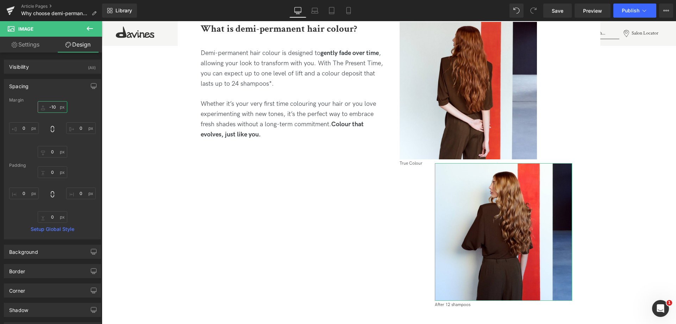
type input "-150"
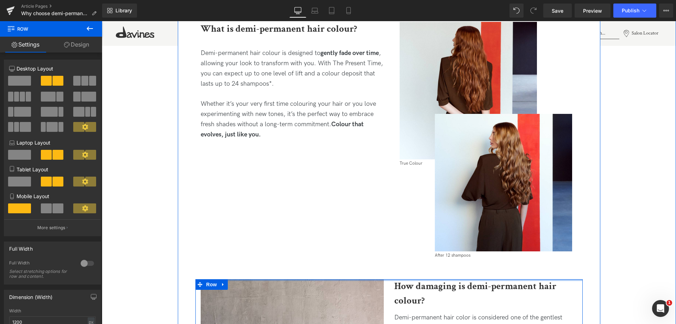
drag, startPoint x: 362, startPoint y: 288, endPoint x: 357, endPoint y: 262, distance: 26.4
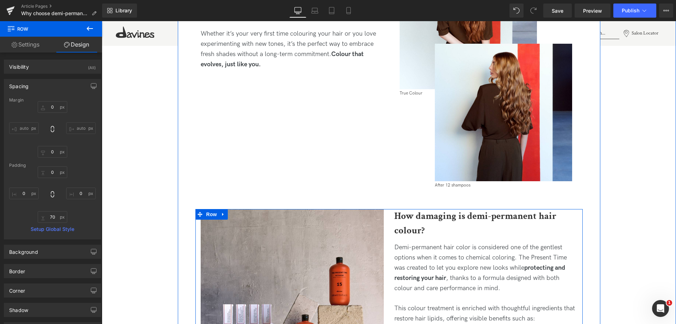
scroll to position [475, 0]
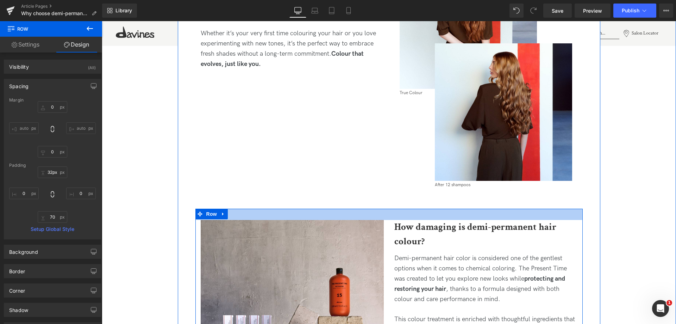
type input "33px"
drag, startPoint x: 388, startPoint y: 208, endPoint x: 389, endPoint y: 220, distance: 11.7
click at [389, 220] on div "32px" at bounding box center [388, 213] width 387 height 11
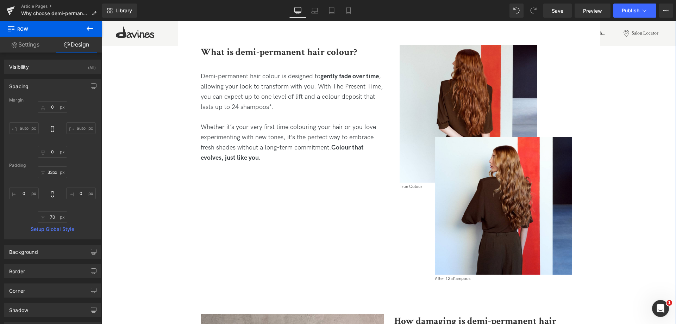
scroll to position [334, 0]
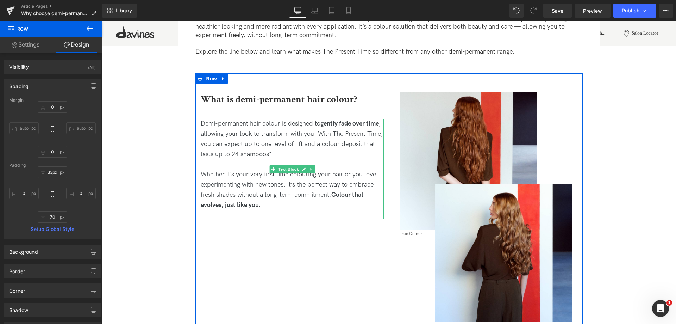
click at [335, 195] on strong "Colour that evolves, just like you." at bounding box center [282, 200] width 163 height 18
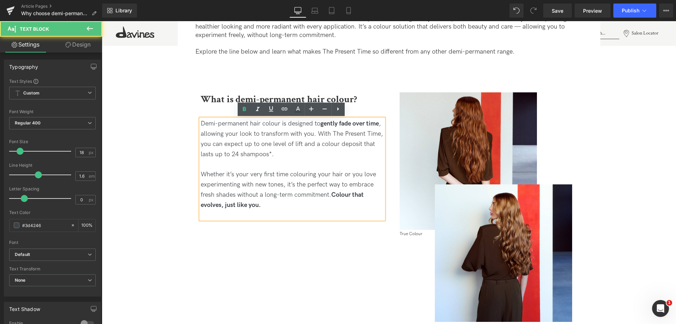
click at [333, 195] on strong "Colour that evolves, just like you." at bounding box center [282, 200] width 163 height 18
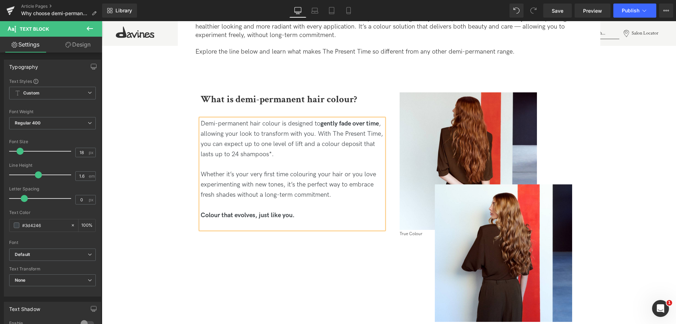
click at [310, 219] on p "Colour that evolves, just like you." at bounding box center [292, 215] width 183 height 10
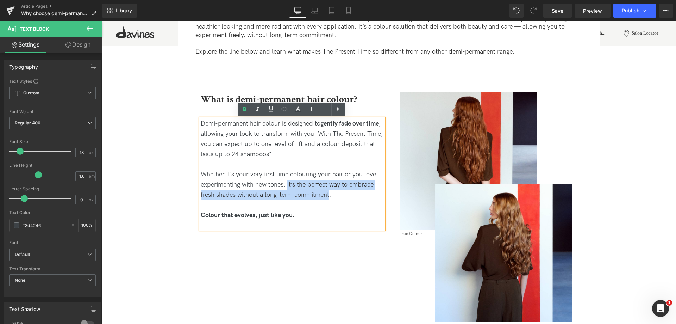
drag, startPoint x: 329, startPoint y: 194, endPoint x: 286, endPoint y: 185, distance: 43.7
click at [286, 185] on span "Whether it’s your very first time colouring your hair or you love experimenting…" at bounding box center [288, 184] width 175 height 28
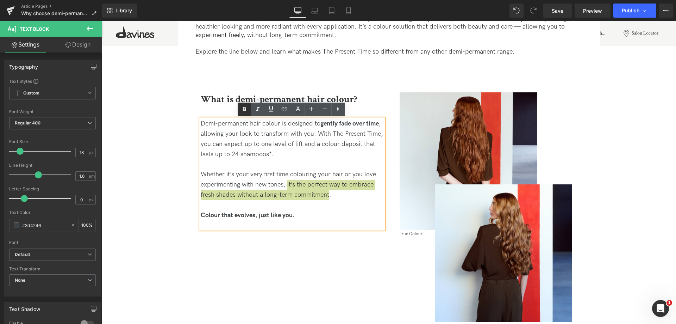
click at [246, 111] on icon at bounding box center [244, 109] width 8 height 8
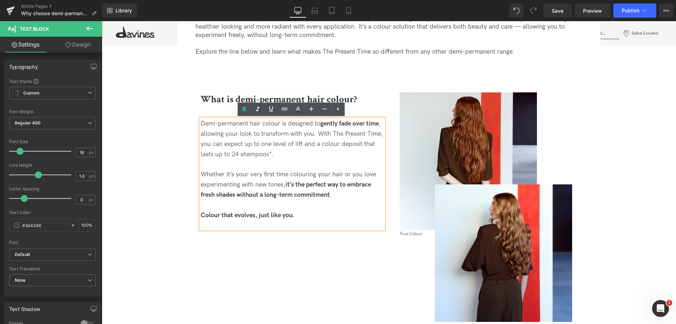
click at [349, 202] on p at bounding box center [292, 205] width 183 height 10
click at [306, 218] on p "Colour that evolves, just like you." at bounding box center [292, 215] width 183 height 10
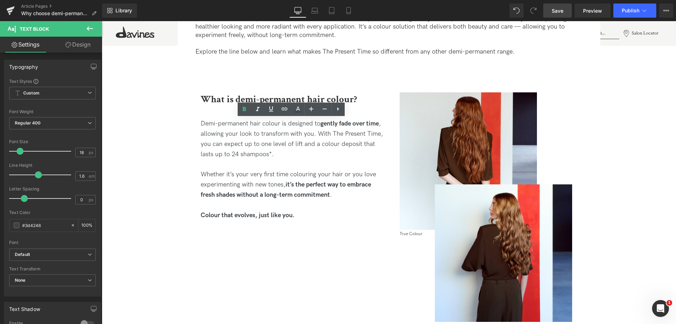
click at [556, 14] on span "Save" at bounding box center [558, 10] width 12 height 7
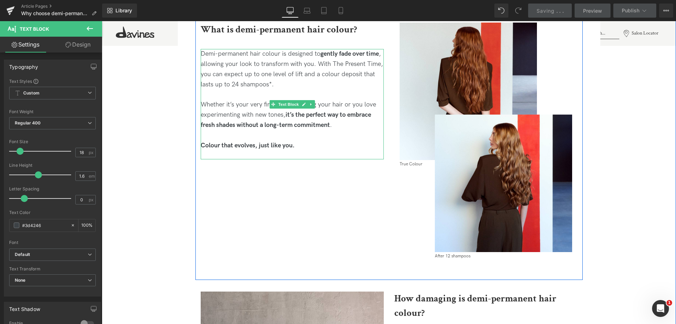
scroll to position [404, 0]
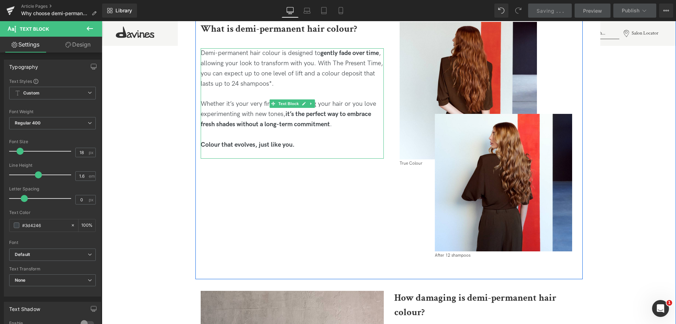
click at [351, 124] on p "Whether it’s your very first time colouring your hair or you love experimenting…" at bounding box center [292, 114] width 183 height 30
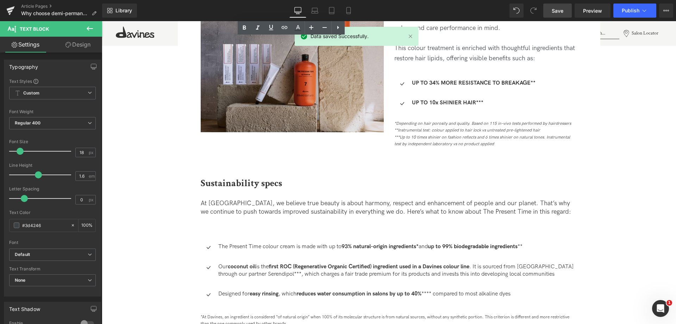
scroll to position [792, 0]
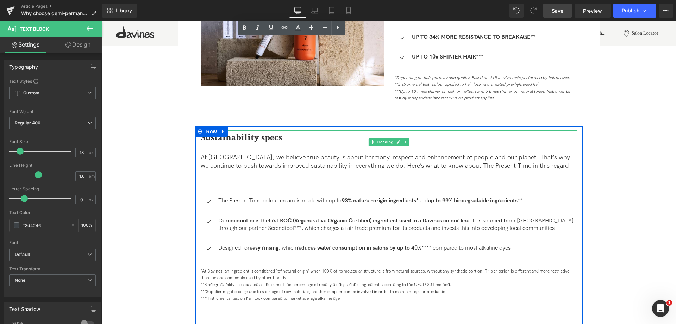
click at [254, 137] on b "Sustainability specs" at bounding box center [241, 137] width 81 height 12
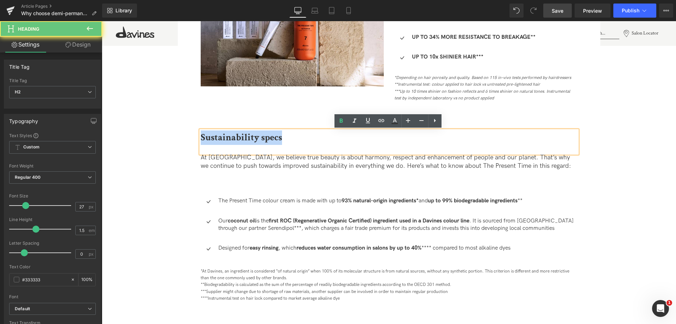
click at [254, 137] on b "Sustainability specs" at bounding box center [241, 137] width 81 height 12
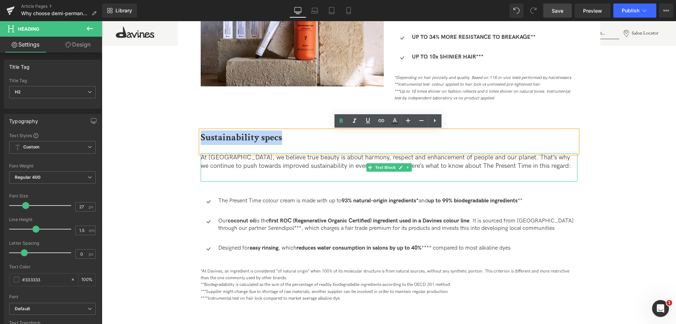
click at [282, 179] on div "At [GEOGRAPHIC_DATA], we believe true beauty is about harmony, respect and enha…" at bounding box center [389, 167] width 377 height 28
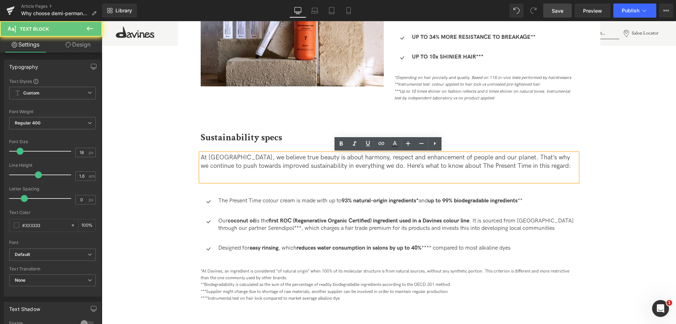
click at [284, 175] on div "At [GEOGRAPHIC_DATA], we believe true beauty is about harmony, respect and enha…" at bounding box center [389, 167] width 377 height 28
click at [647, 182] on div "Image Image Why choose demi-permanent hair colour for your next look Heading Di…" at bounding box center [389, 142] width 574 height 1825
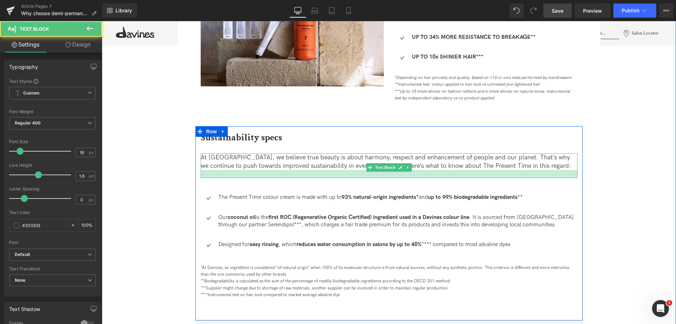
drag, startPoint x: 460, startPoint y: 180, endPoint x: 459, endPoint y: 177, distance: 3.6
click at [459, 177] on div at bounding box center [389, 174] width 377 height 8
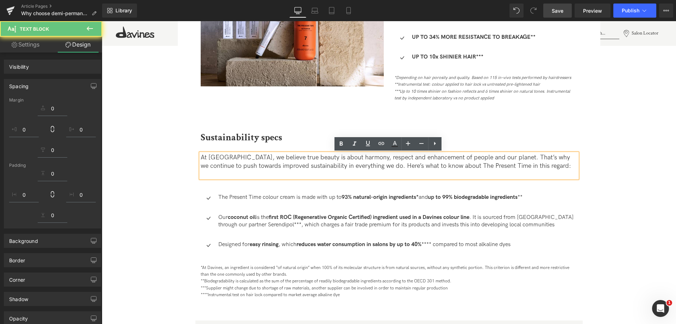
click at [610, 176] on div "Image Image Why choose demi-permanent hair colour for your next look Heading Di…" at bounding box center [389, 140] width 574 height 1821
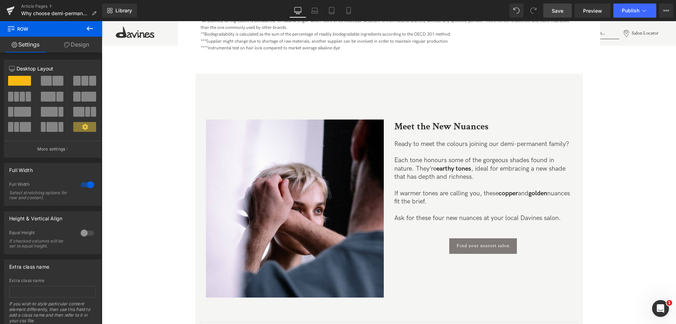
scroll to position [1003, 0]
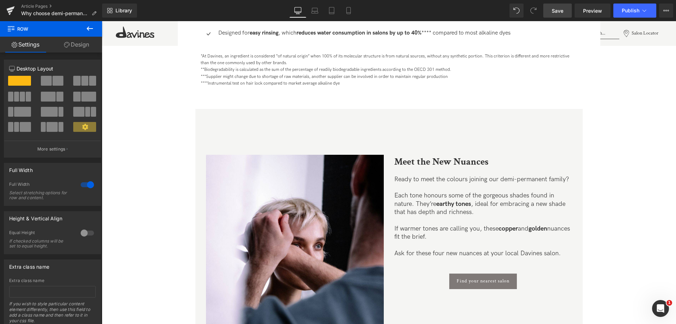
click at [561, 7] on span "Save" at bounding box center [558, 10] width 12 height 7
